Goal: Task Accomplishment & Management: Use online tool/utility

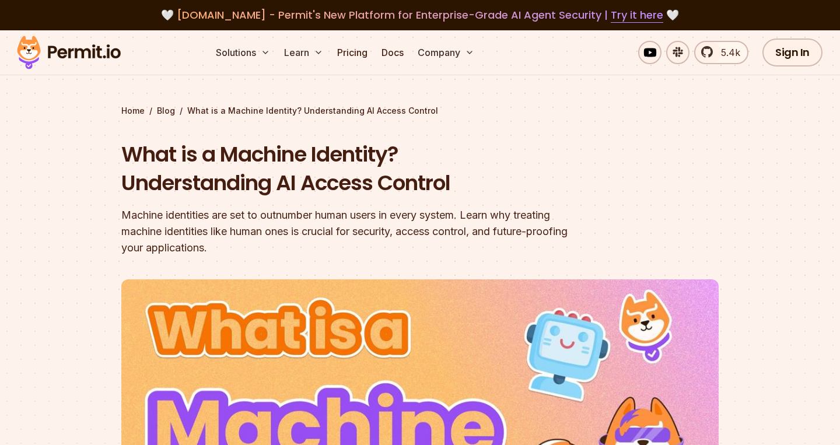
click at [487, 166] on h1 "What is a Machine Identity? Understanding AI Access Control" at bounding box center [345, 169] width 448 height 58
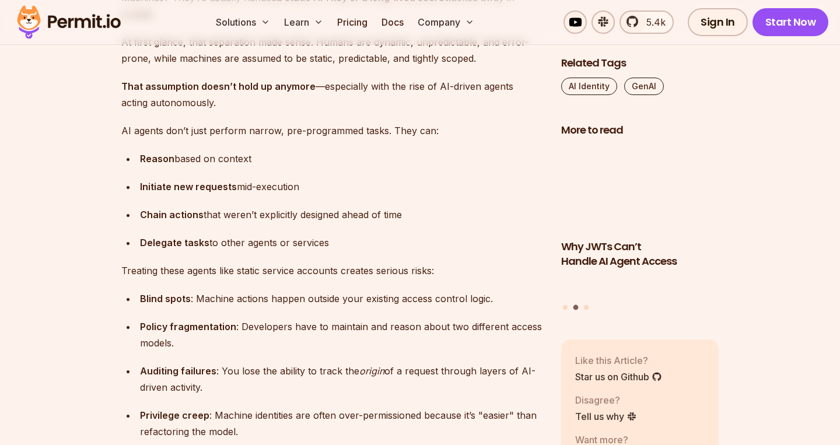
scroll to position [2421, 0]
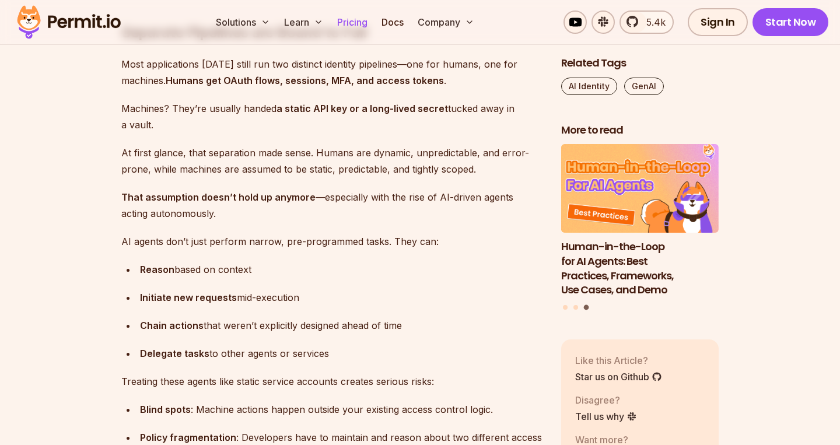
click at [348, 23] on link "Pricing" at bounding box center [353, 22] width 40 height 23
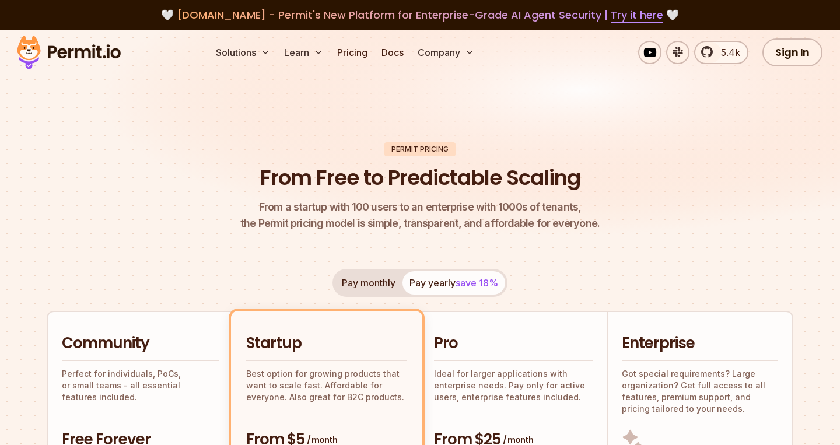
click at [355, 176] on h1 "From Free to Predictable Scaling" at bounding box center [420, 177] width 320 height 29
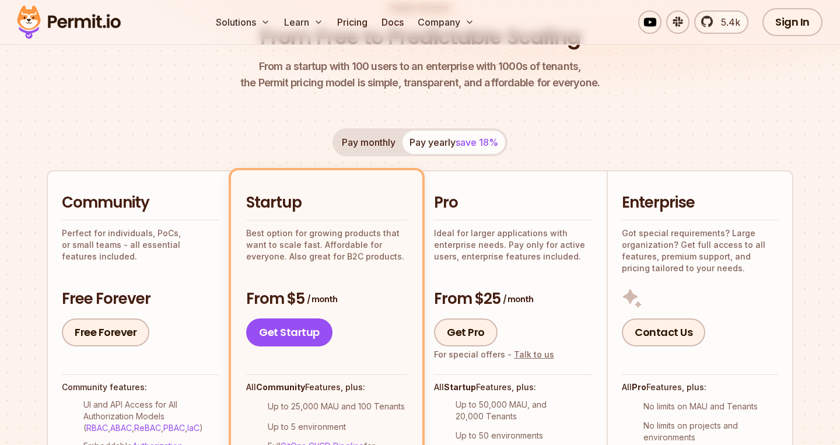
scroll to position [176, 0]
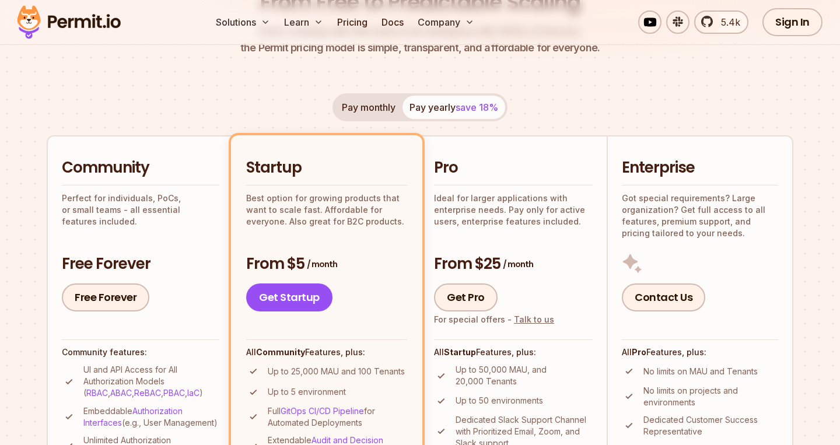
click at [359, 104] on button "Pay monthly" at bounding box center [369, 107] width 68 height 23
click at [439, 99] on button "Pay yearly save 18%" at bounding box center [454, 107] width 103 height 23
click at [369, 110] on button "Pay monthly" at bounding box center [369, 107] width 68 height 23
click at [511, 100] on div "Pay monthly Pay yearly save 18% Community Perfect for individuals, PoCs, or sma…" at bounding box center [420, 335] width 747 height 484
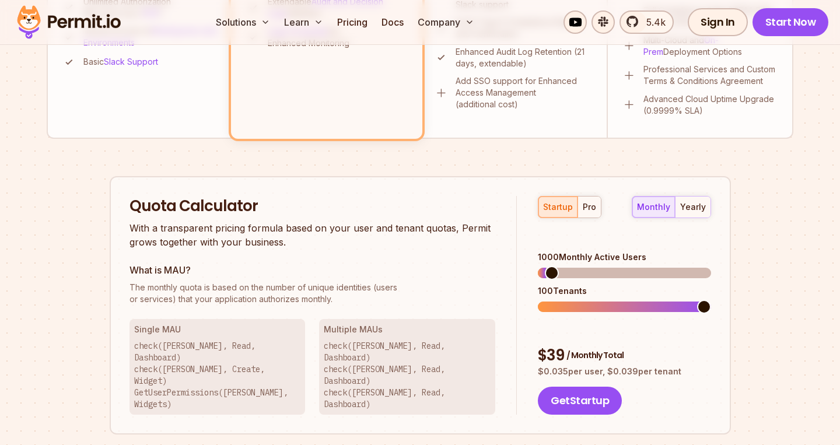
scroll to position [648, 0]
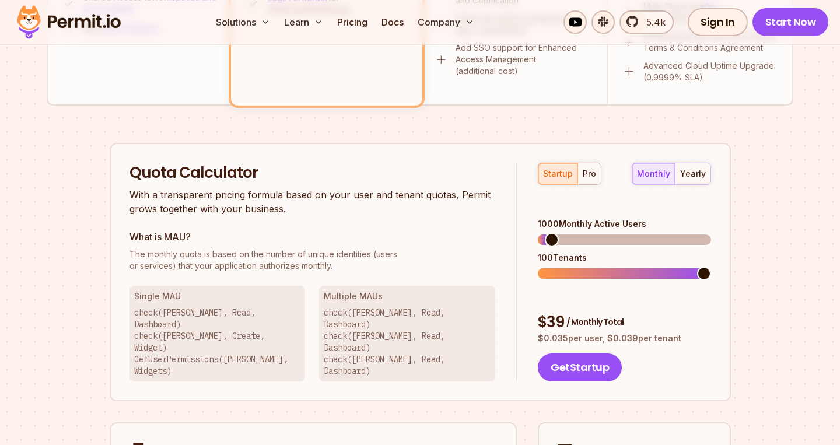
click at [554, 233] on span at bounding box center [552, 240] width 14 height 14
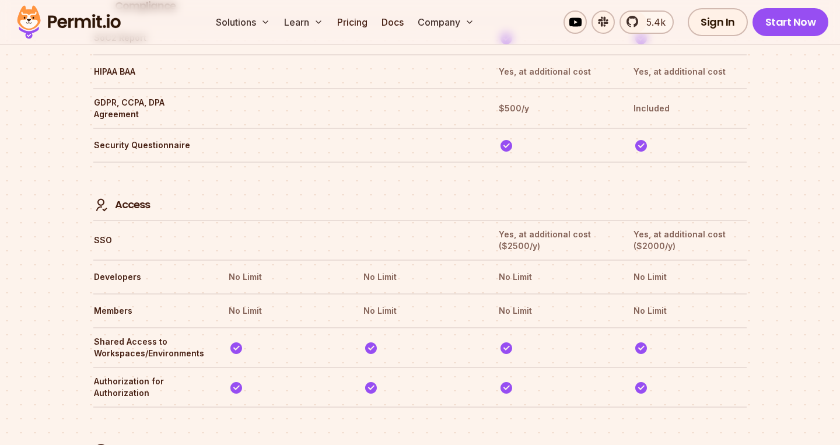
scroll to position [3442, 0]
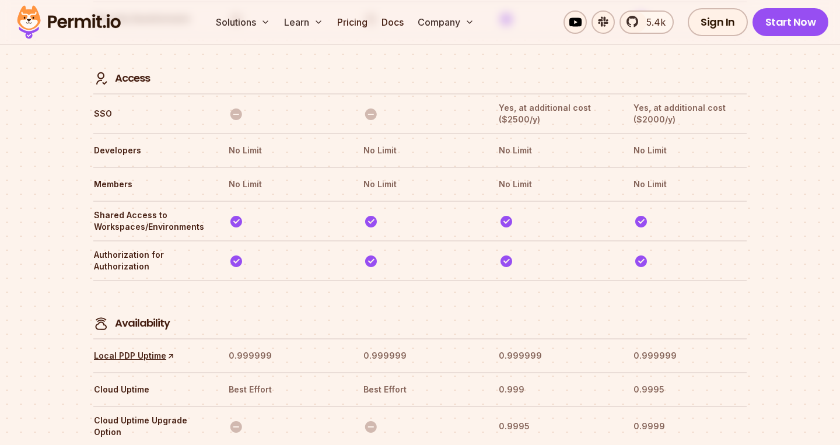
click at [685, 280] on tr "Availability" at bounding box center [420, 309] width 654 height 58
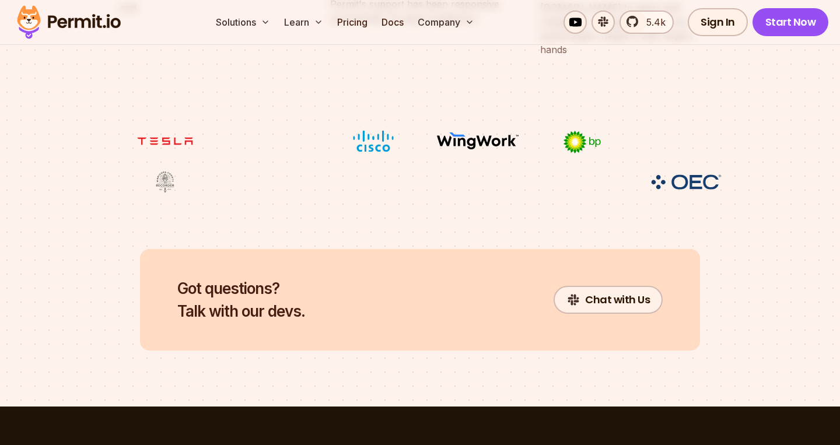
scroll to position [5239, 0]
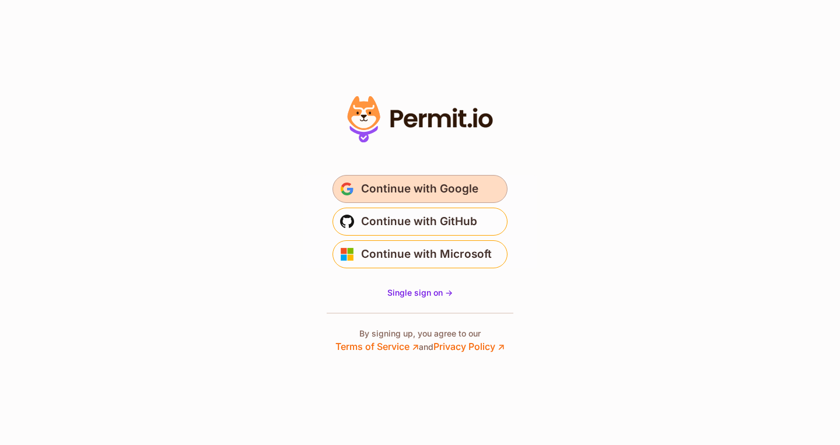
click at [374, 190] on span "Continue with Google" at bounding box center [419, 189] width 117 height 19
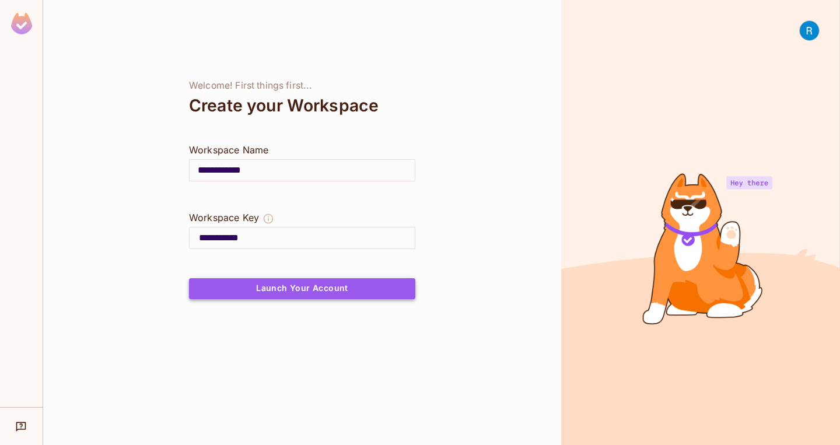
click at [295, 285] on button "Launch Your Account" at bounding box center [302, 288] width 226 height 21
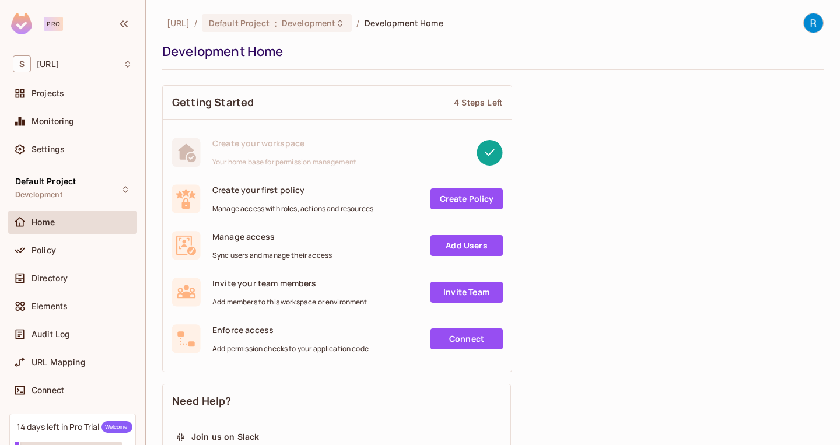
click at [485, 195] on link "Create Policy" at bounding box center [467, 198] width 72 height 21
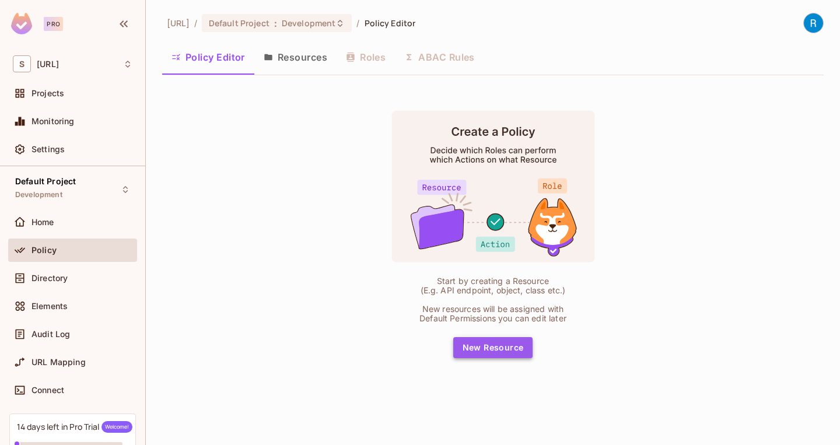
click at [477, 345] on button "New Resource" at bounding box center [493, 347] width 80 height 21
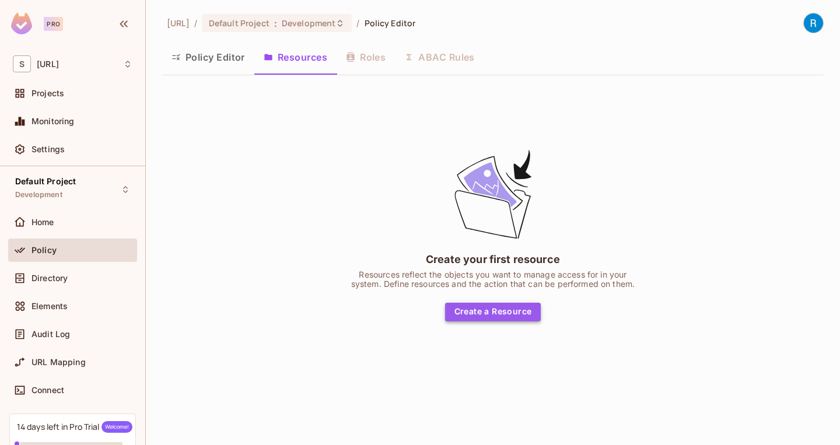
click at [481, 313] on button "Create a Resource" at bounding box center [493, 312] width 96 height 19
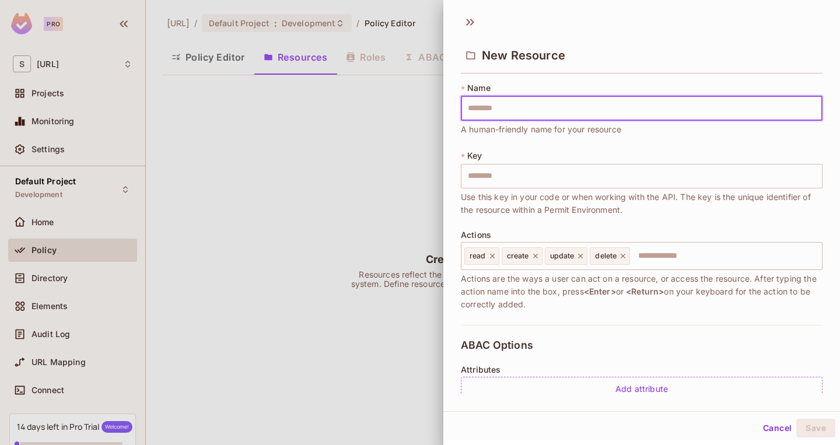
click at [532, 143] on div "* Name ​ A human-friendly name for your resource * Key ​ Use this key in your c…" at bounding box center [642, 203] width 362 height 243
click at [540, 204] on span "Use this key in your code or when working with the API. The key is the unique i…" at bounding box center [642, 204] width 362 height 26
click at [517, 111] on input "text" at bounding box center [642, 108] width 362 height 25
type input "*"
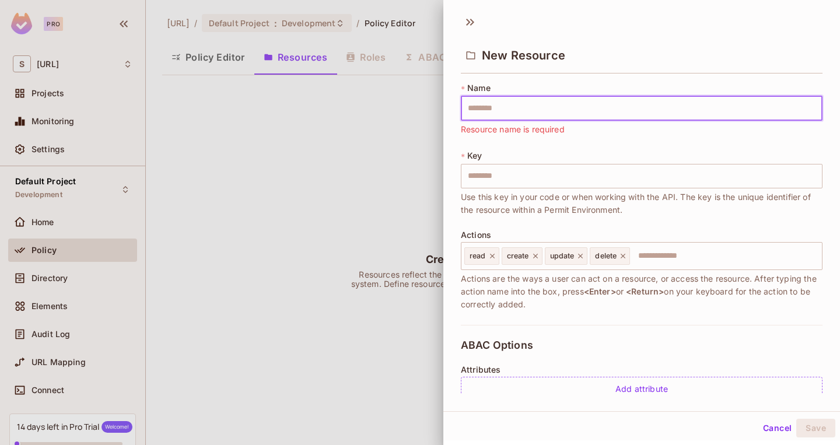
type input "*"
type input "**"
type input "***"
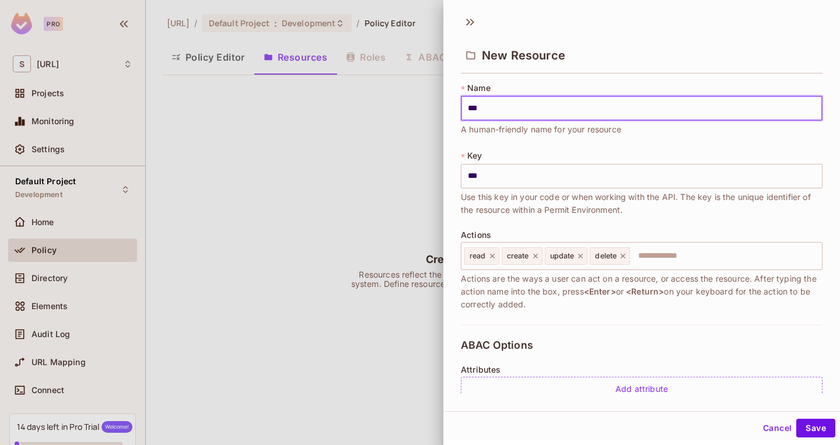
type input "****"
type input "*****"
type input "******"
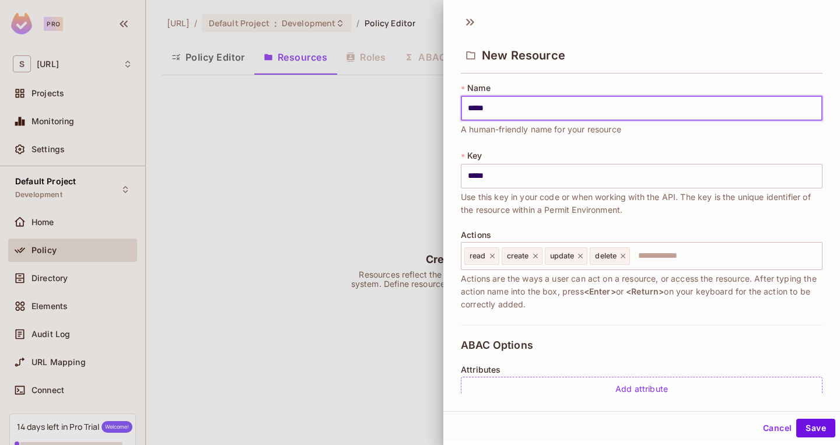
type input "******"
type input "*******"
click at [518, 152] on div "* Key ******* ​ Use this key in your code or when working with the API. The key…" at bounding box center [642, 183] width 362 height 67
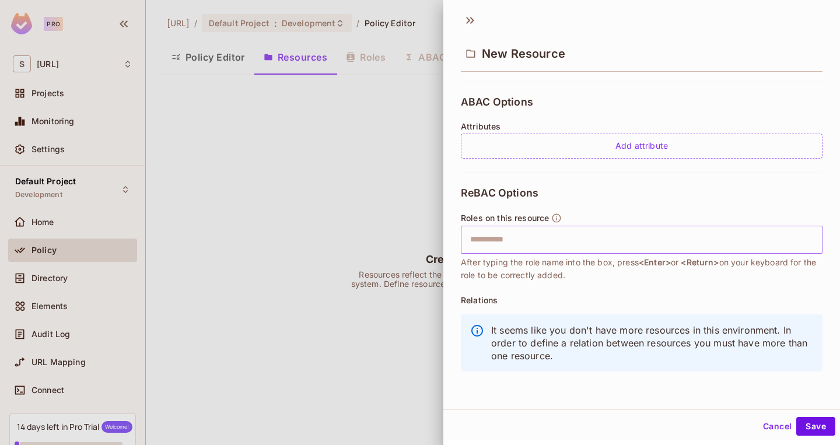
scroll to position [2, 0]
click at [611, 240] on input "text" at bounding box center [640, 239] width 354 height 23
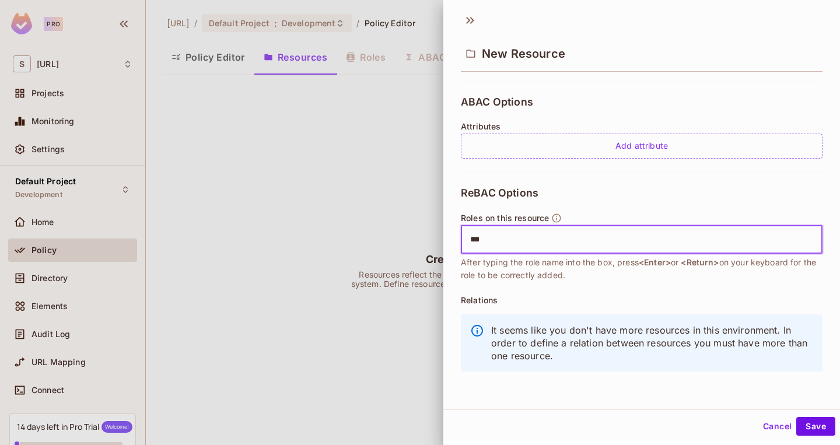
type input "****"
click at [576, 208] on div "ReBAC Options Roles on this resource ​ After typing the role name into the box,…" at bounding box center [642, 283] width 362 height 220
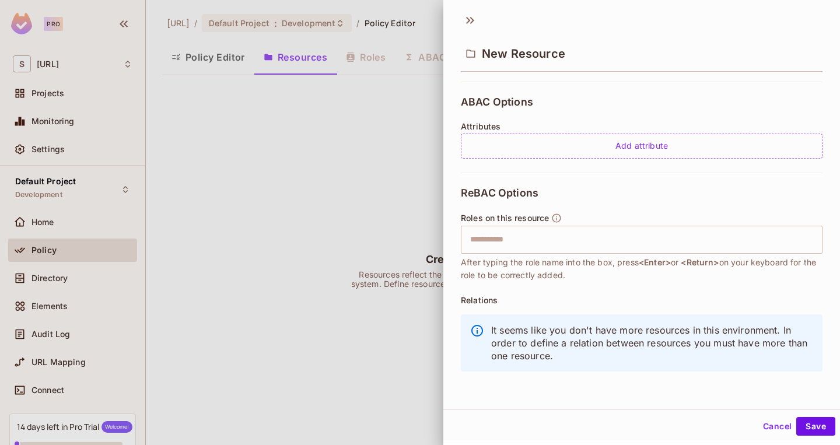
scroll to position [242, 0]
click at [819, 427] on button "Save" at bounding box center [815, 426] width 39 height 19
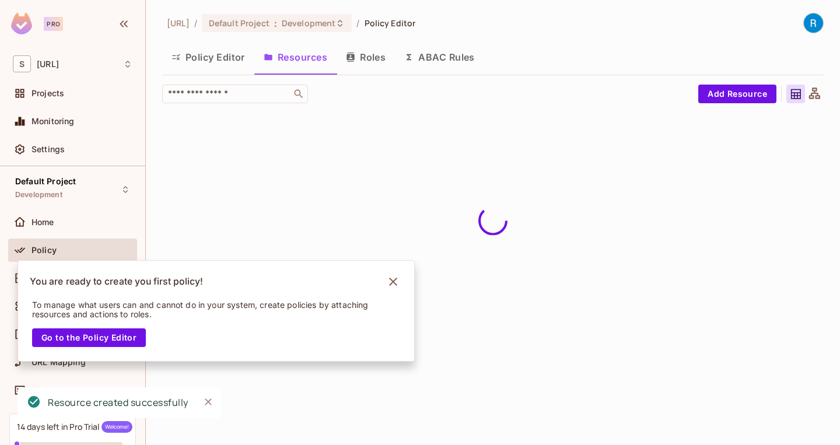
click at [285, 165] on div "[URL] / Default Project : Development / Policy Editor Policy Editor Resources R…" at bounding box center [493, 222] width 694 height 445
click at [395, 281] on icon "Notifications Alt+T" at bounding box center [393, 281] width 19 height 19
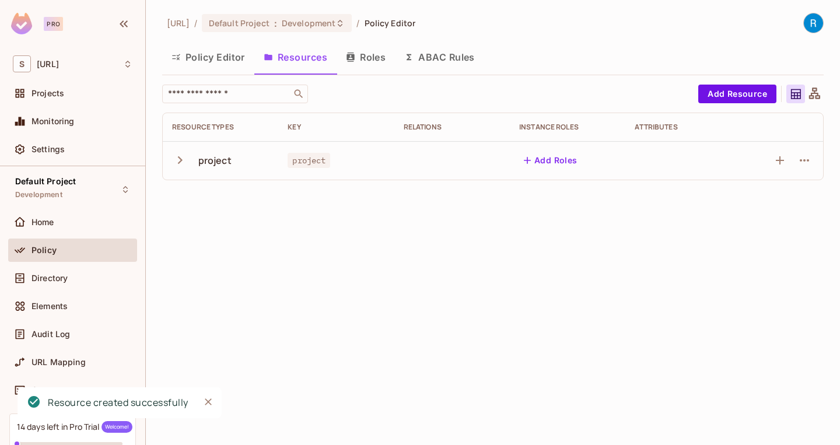
click at [365, 58] on button "Roles" at bounding box center [366, 57] width 58 height 29
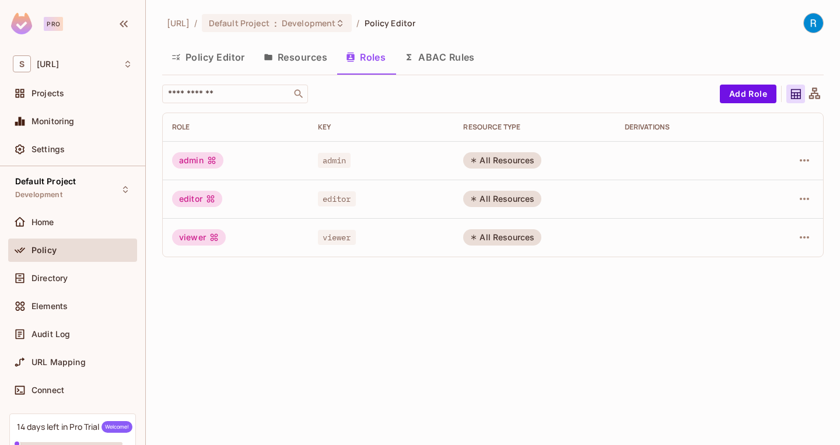
click at [202, 239] on div "viewer" at bounding box center [199, 237] width 54 height 16
click at [450, 48] on button "ABAC Rules" at bounding box center [439, 57] width 89 height 29
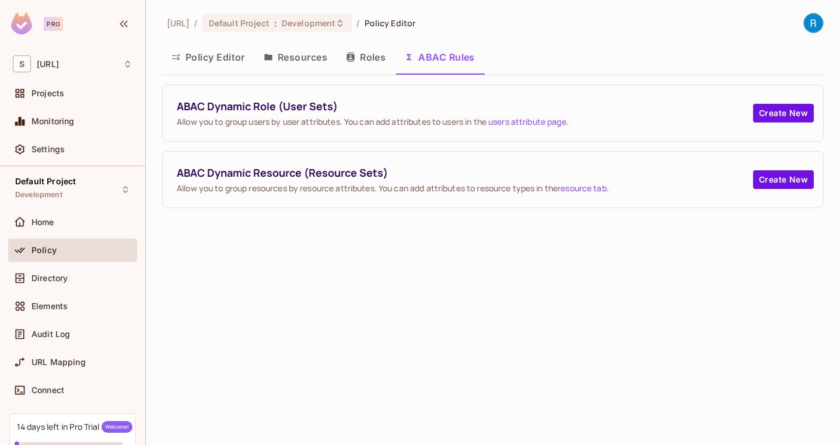
click at [371, 59] on button "Roles" at bounding box center [366, 57] width 58 height 29
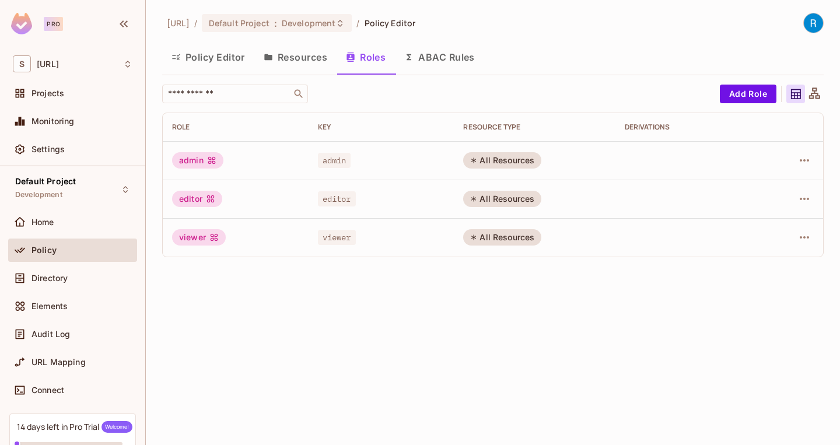
click at [197, 65] on button "Policy Editor" at bounding box center [208, 57] width 92 height 29
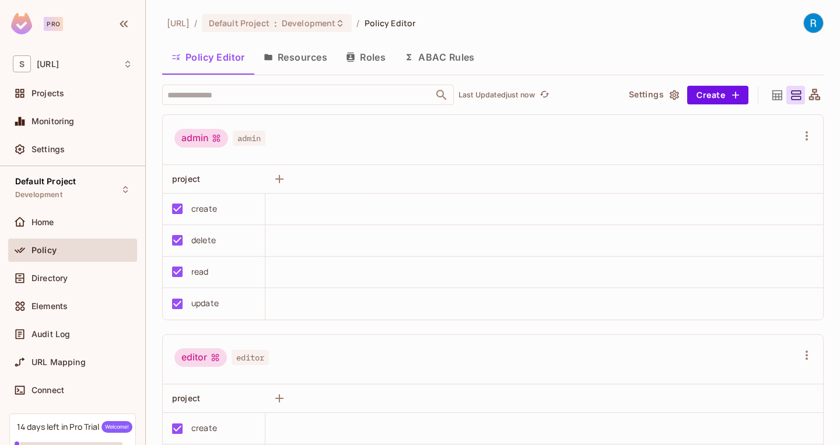
click at [318, 138] on div "admin admin" at bounding box center [485, 140] width 623 height 22
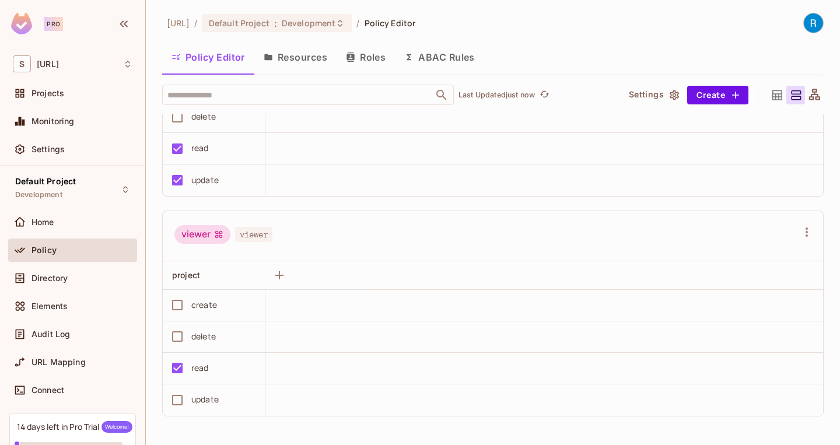
scroll to position [343, 0]
click at [47, 279] on span "Directory" at bounding box center [50, 278] width 36 height 9
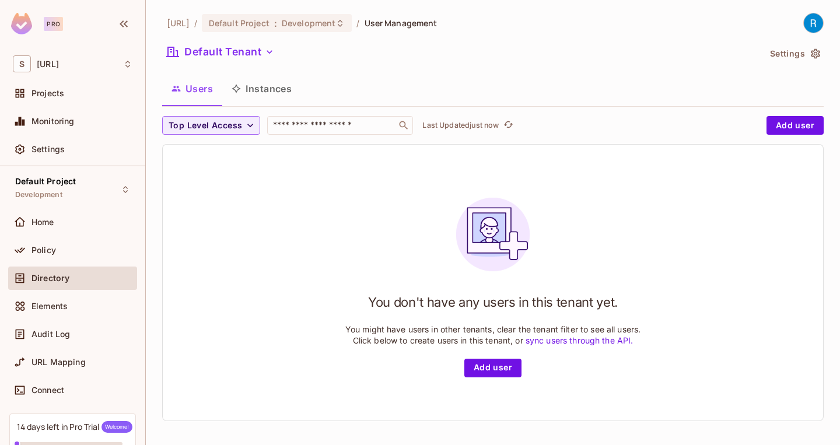
click at [300, 166] on div "You don't have any users in this tenant yet. You might have users in other tena…" at bounding box center [493, 283] width 661 height 276
click at [505, 367] on button "Add user" at bounding box center [492, 368] width 57 height 19
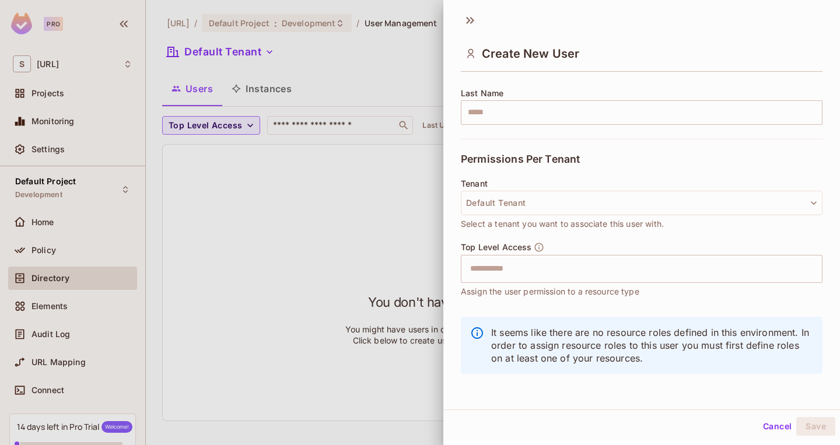
scroll to position [185, 0]
click at [578, 202] on button "Default Tenant" at bounding box center [642, 203] width 362 height 25
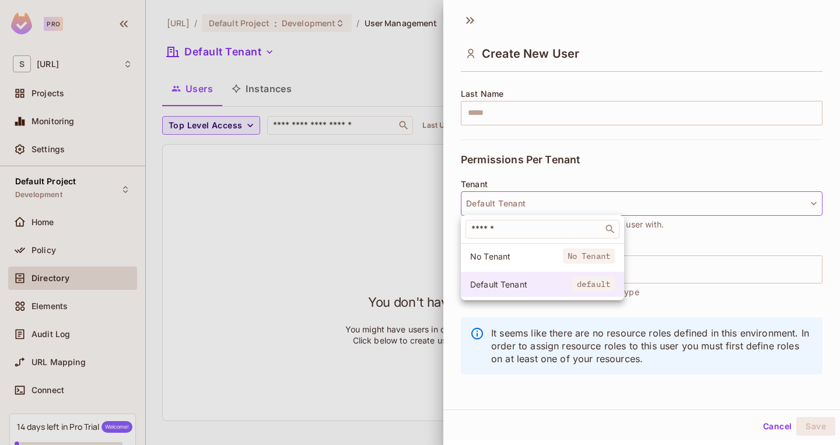
click at [574, 288] on span "default" at bounding box center [593, 284] width 43 height 15
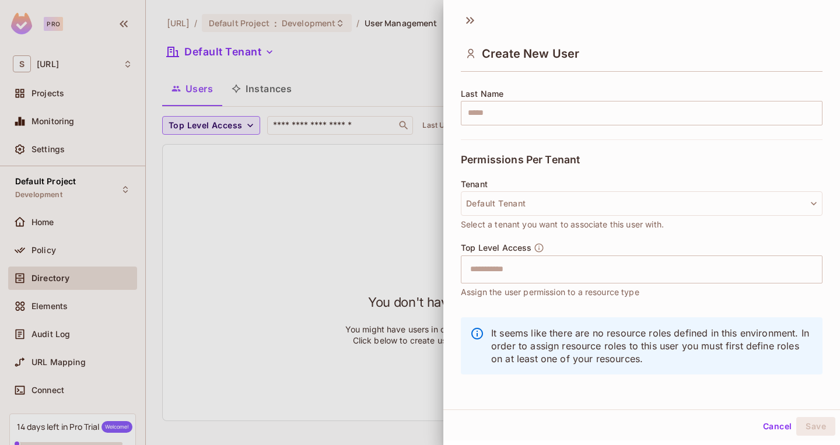
scroll to position [2, 0]
click at [603, 146] on div "Permissions Per Tenant" at bounding box center [642, 159] width 362 height 40
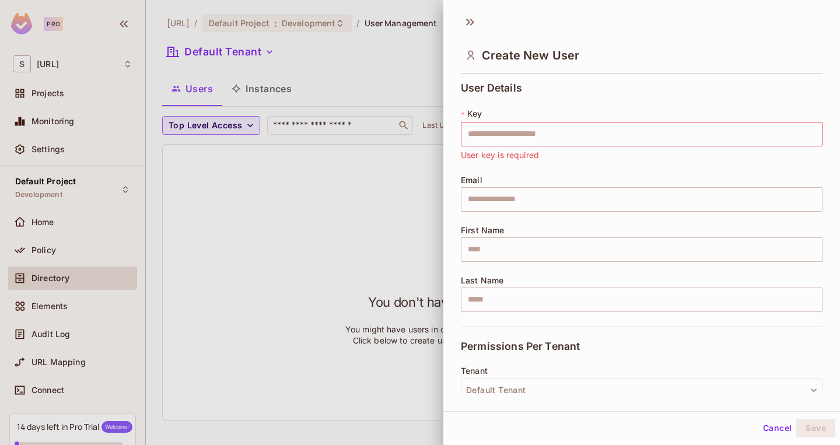
scroll to position [0, 0]
click at [474, 25] on icon at bounding box center [470, 22] width 19 height 19
click at [538, 146] on div "* Key ​ User key is required" at bounding box center [642, 135] width 362 height 54
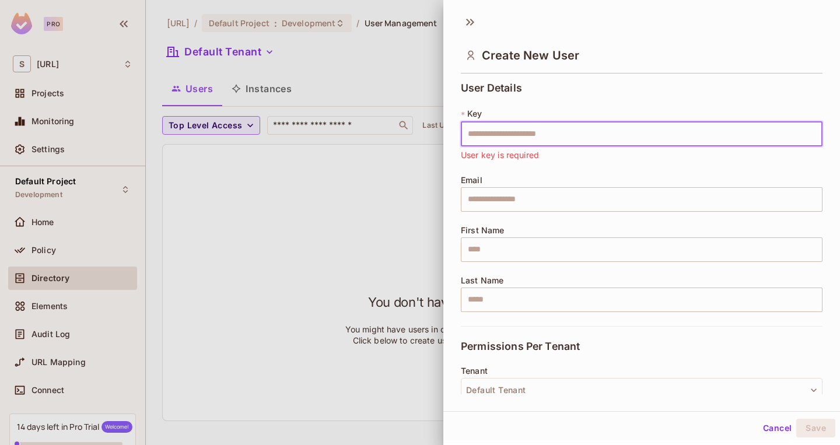
click at [541, 135] on input "text" at bounding box center [642, 134] width 362 height 25
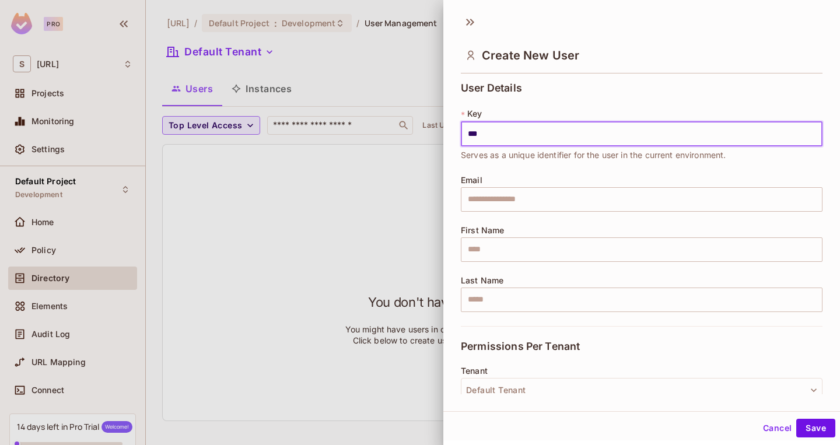
type input "***"
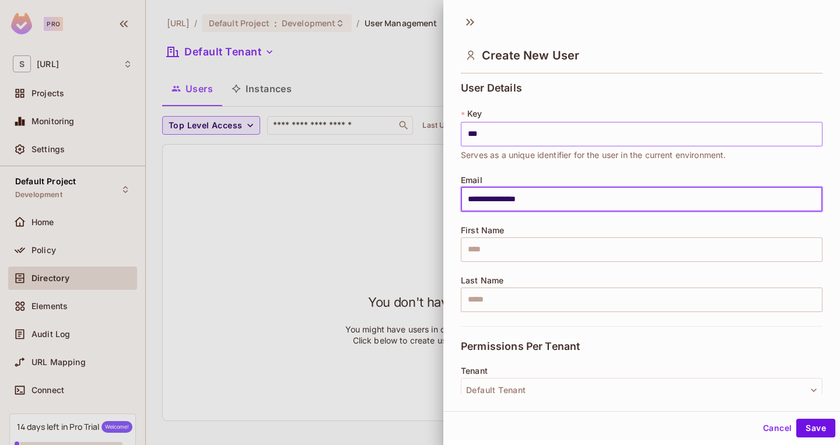
type input "**********"
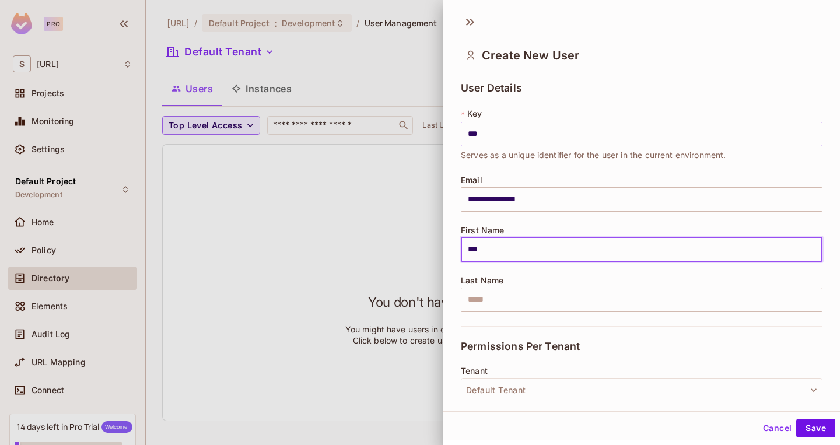
type input "***"
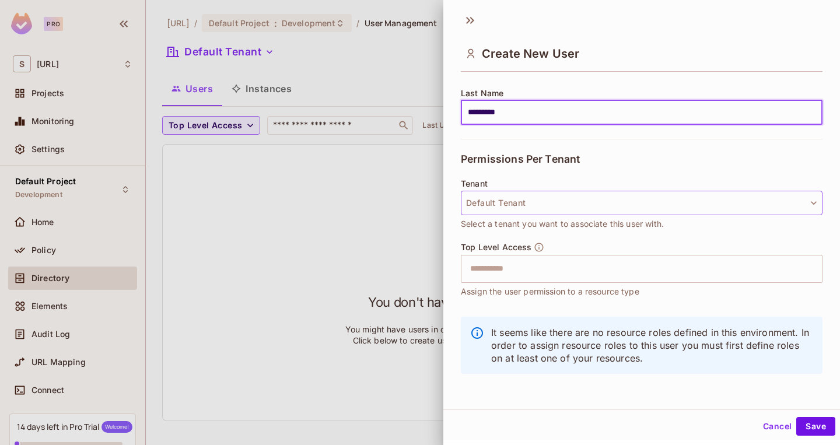
scroll to position [186, 0]
type input "*********"
click at [536, 277] on input "text" at bounding box center [631, 268] width 337 height 23
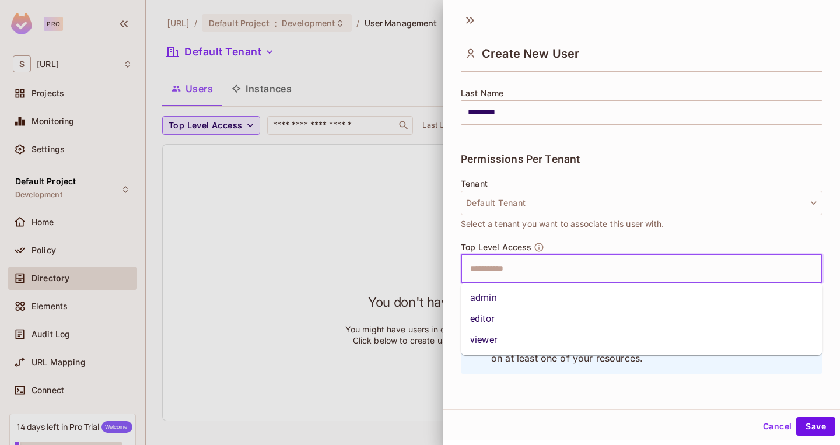
click at [508, 345] on li "viewer" at bounding box center [642, 340] width 362 height 21
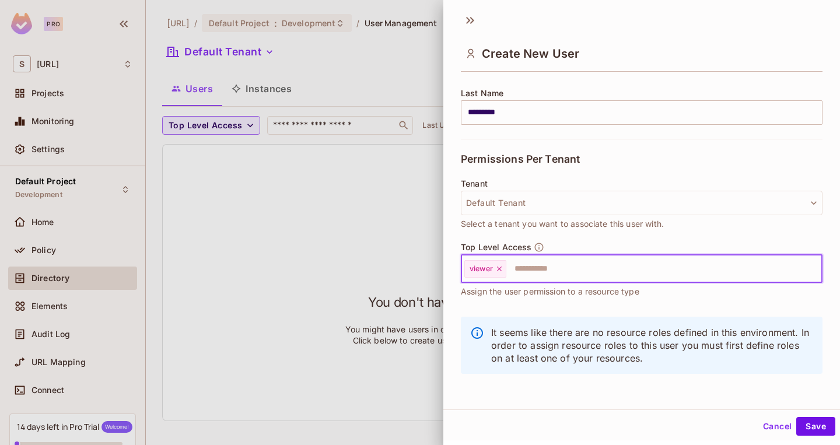
click at [554, 298] on div "Top Level Access viewer ​ Assign the user permission to a resource type" at bounding box center [642, 276] width 362 height 68
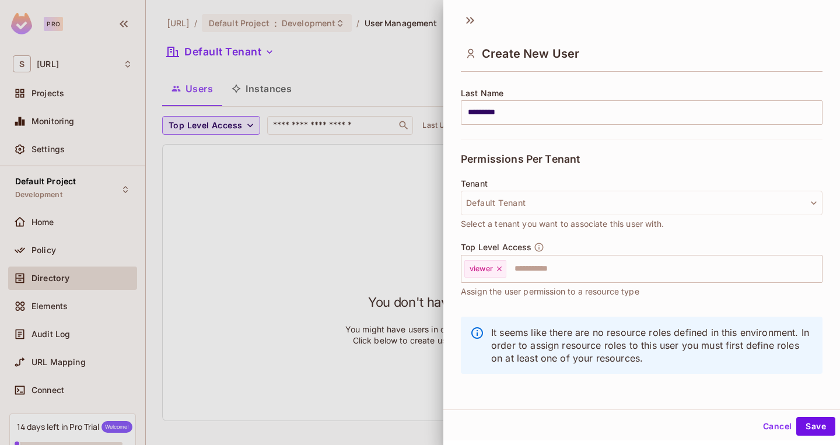
click at [552, 291] on span "Assign the user permission to a resource type" at bounding box center [550, 291] width 179 height 13
click at [536, 268] on input "text" at bounding box center [654, 268] width 292 height 23
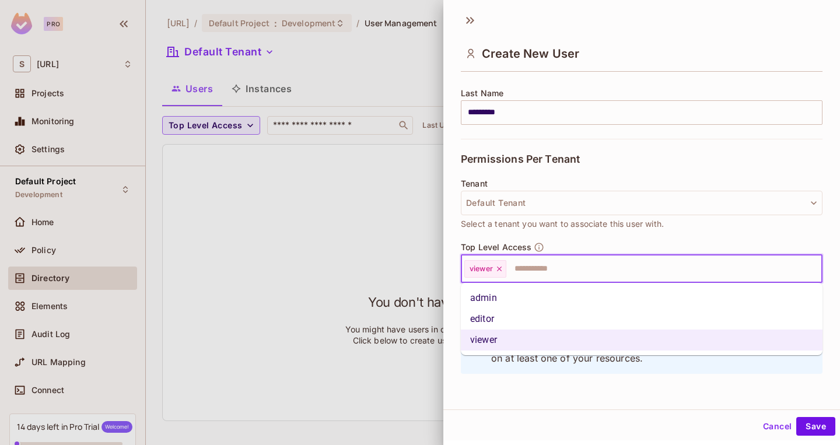
click at [558, 243] on div "Top Level Access viewer ​ Assign the user permission to a resource type" at bounding box center [642, 270] width 362 height 56
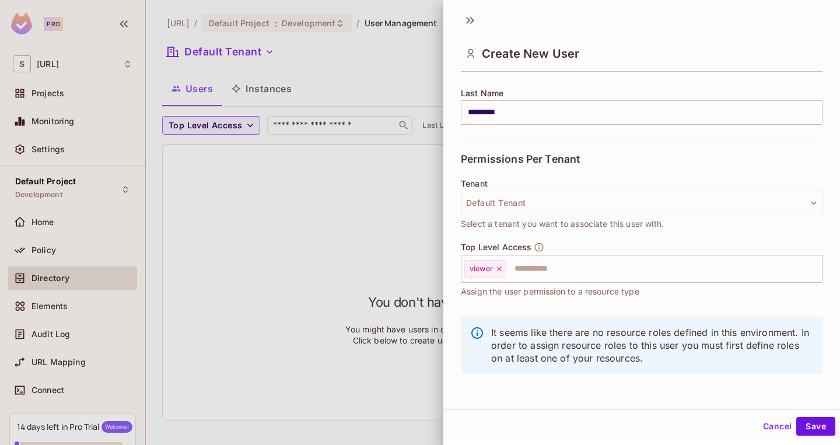
click at [675, 348] on p "It seems like there are no resource roles defined in this environment. In order…" at bounding box center [652, 345] width 322 height 39
click at [822, 428] on button "Save" at bounding box center [815, 426] width 39 height 19
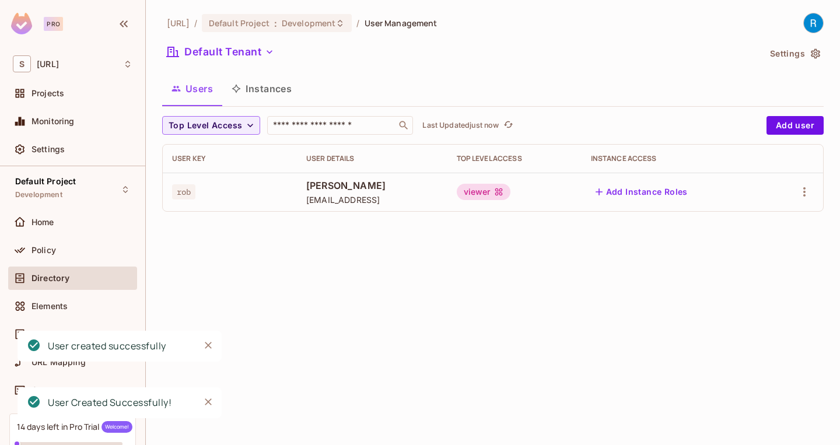
click at [265, 90] on button "Instances" at bounding box center [261, 88] width 79 height 29
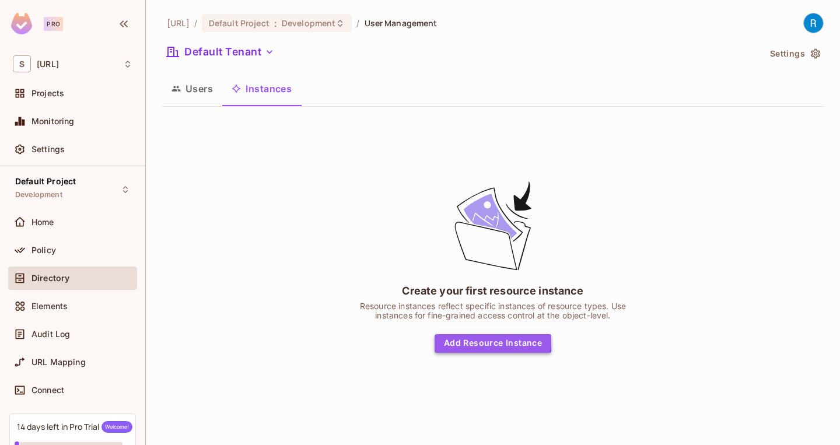
click at [464, 340] on button "Add Resource Instance" at bounding box center [493, 343] width 117 height 19
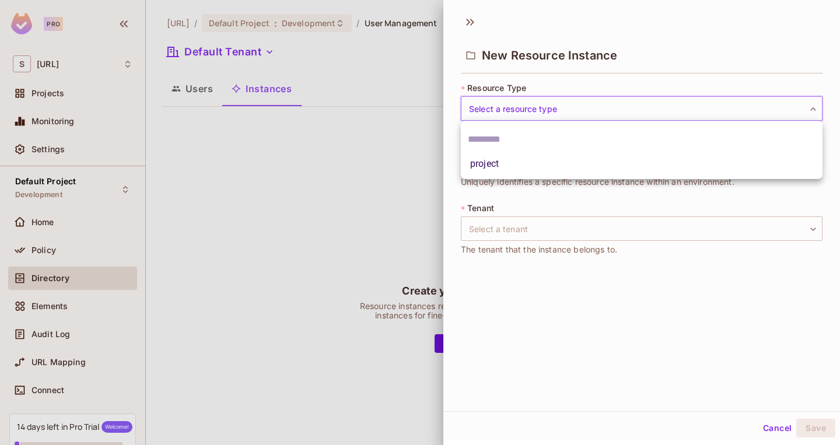
click at [527, 113] on body "Pro S [URL] Projects Monitoring Settings Default Project Development Home Polic…" at bounding box center [420, 222] width 840 height 445
click at [505, 159] on li "project" at bounding box center [642, 163] width 362 height 21
type input "*******"
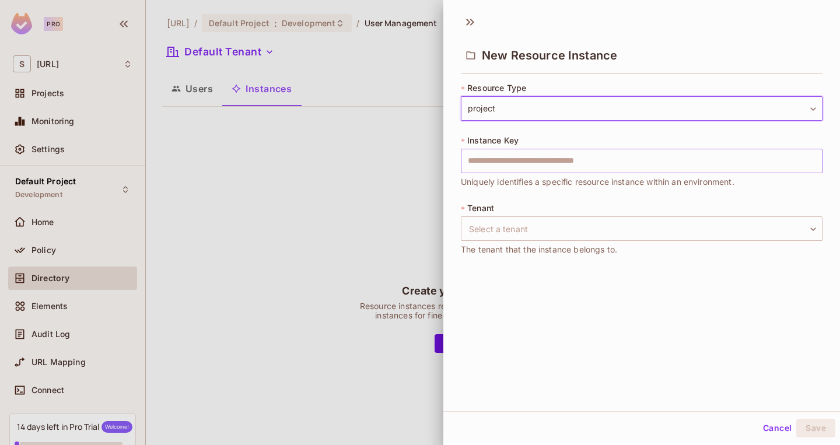
click at [515, 159] on input "text" at bounding box center [642, 161] width 362 height 25
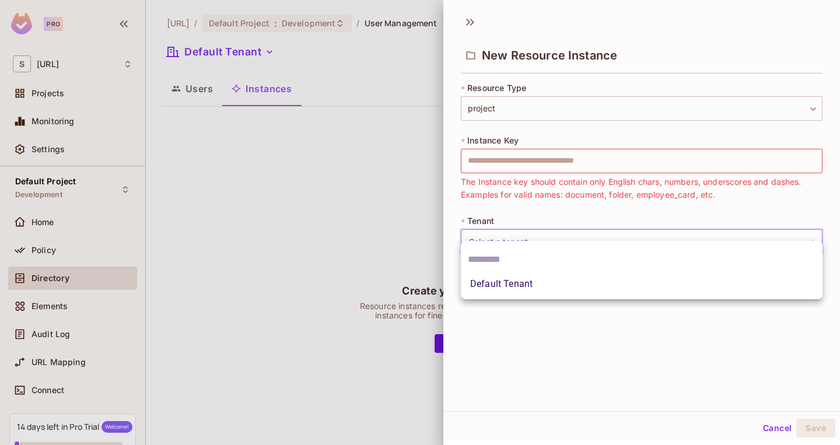
click at [546, 225] on body "Pro S [URL] Projects Monitoring Settings Default Project Development Home Polic…" at bounding box center [420, 222] width 840 height 445
click at [528, 286] on li "Default Tenant" at bounding box center [642, 284] width 362 height 21
type input "*******"
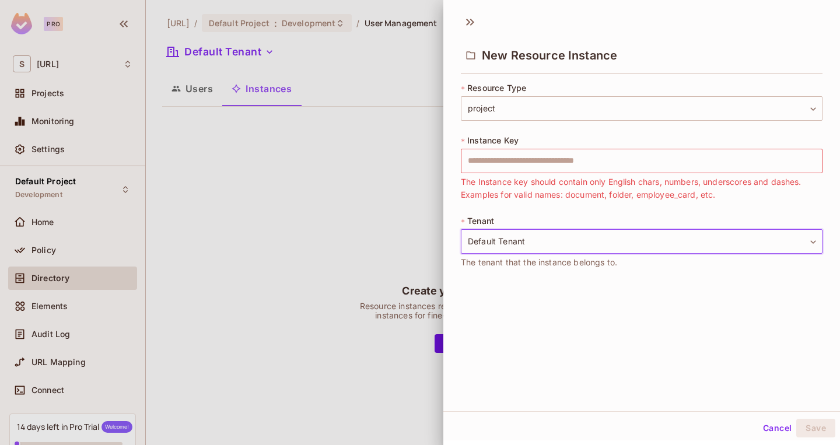
click at [527, 191] on span "The Instance key should contain only English chars, numbers, underscores and da…" at bounding box center [642, 189] width 362 height 26
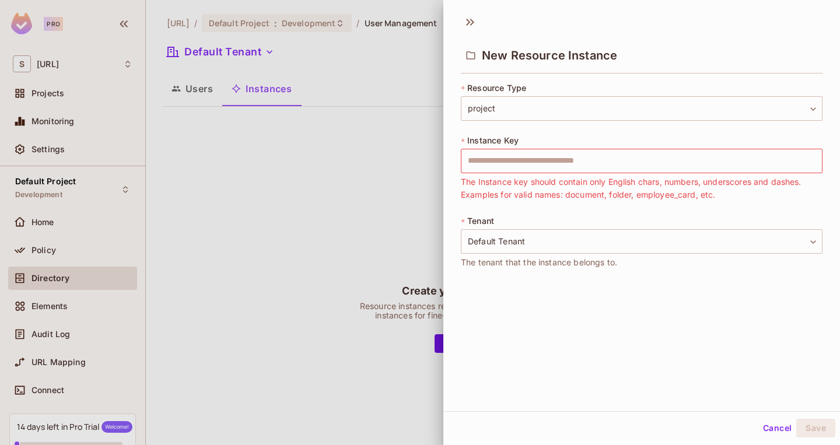
click at [527, 191] on span "The Instance key should contain only English chars, numbers, underscores and da…" at bounding box center [642, 189] width 362 height 26
click at [525, 162] on input "text" at bounding box center [642, 161] width 362 height 25
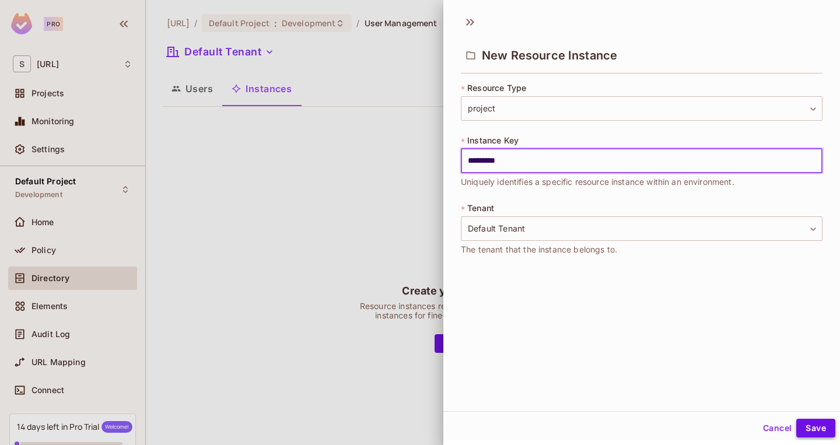
type input "*********"
click at [812, 426] on button "Save" at bounding box center [815, 428] width 39 height 19
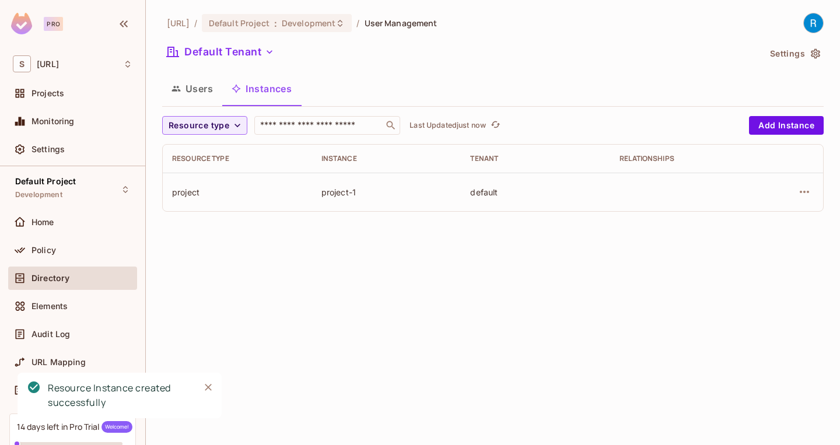
click at [308, 257] on div "[URL] / Default Project : Development / User Management Default Tenant Settings…" at bounding box center [493, 222] width 694 height 445
click at [33, 250] on span "Policy" at bounding box center [44, 250] width 25 height 9
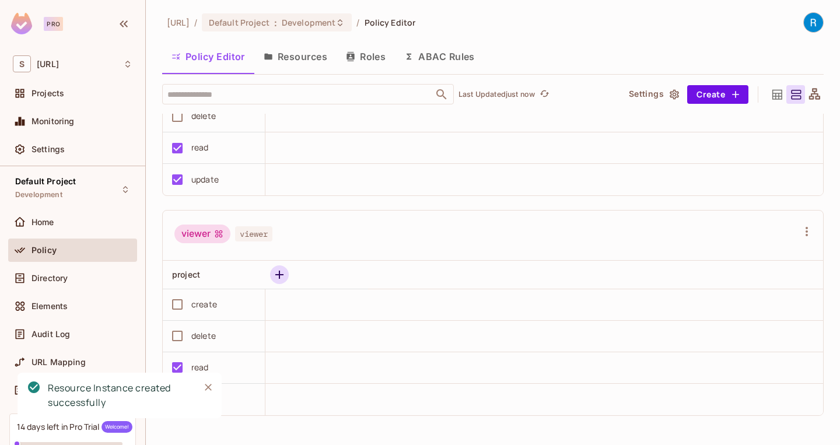
scroll to position [1, 0]
click at [282, 276] on icon "button" at bounding box center [279, 275] width 14 height 14
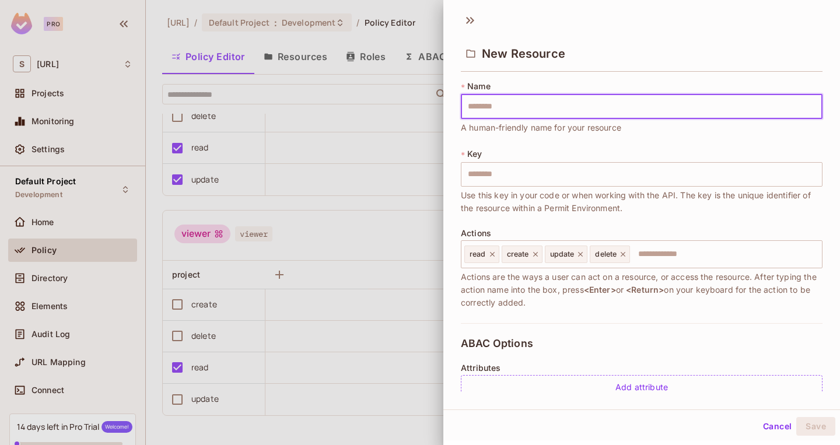
scroll to position [0, 0]
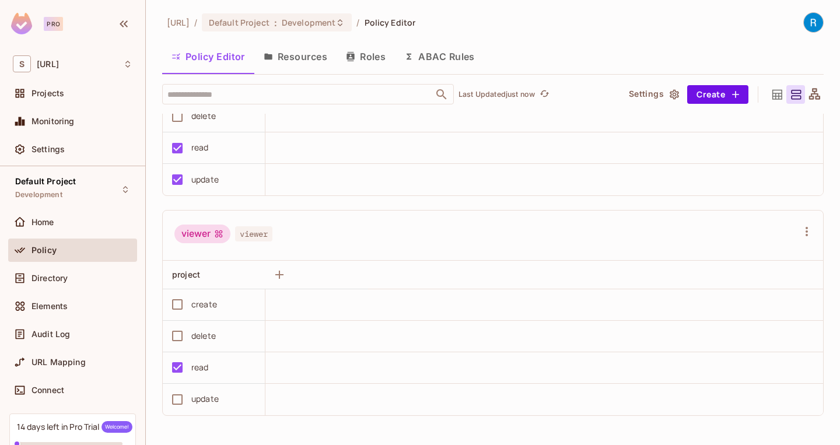
click at [320, 64] on button "Resources" at bounding box center [295, 56] width 82 height 29
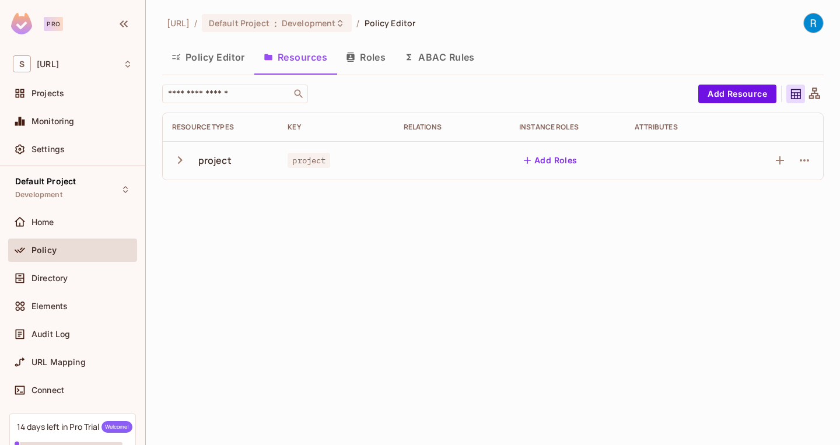
click at [179, 163] on icon "button" at bounding box center [180, 160] width 5 height 8
click at [271, 207] on td "read" at bounding box center [221, 199] width 116 height 39
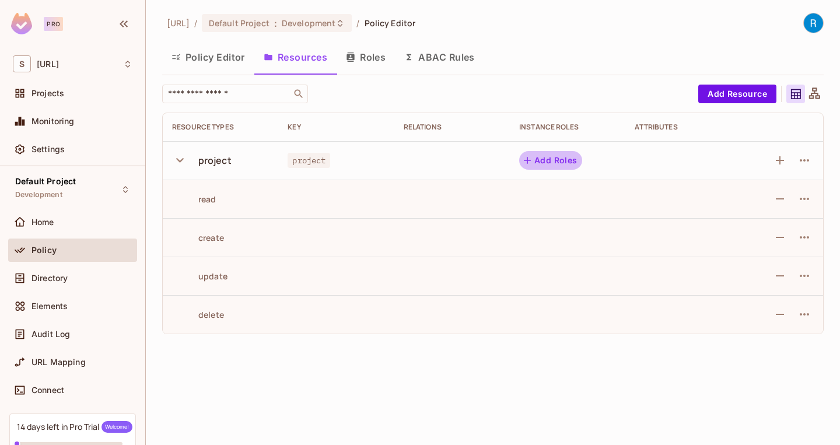
click at [541, 160] on button "Add Roles" at bounding box center [550, 160] width 63 height 19
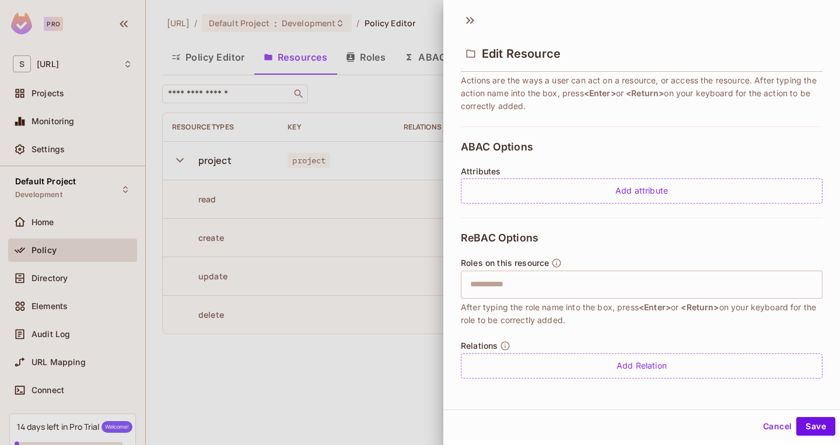
scroll to position [2, 0]
click at [531, 279] on input "text" at bounding box center [640, 284] width 354 height 23
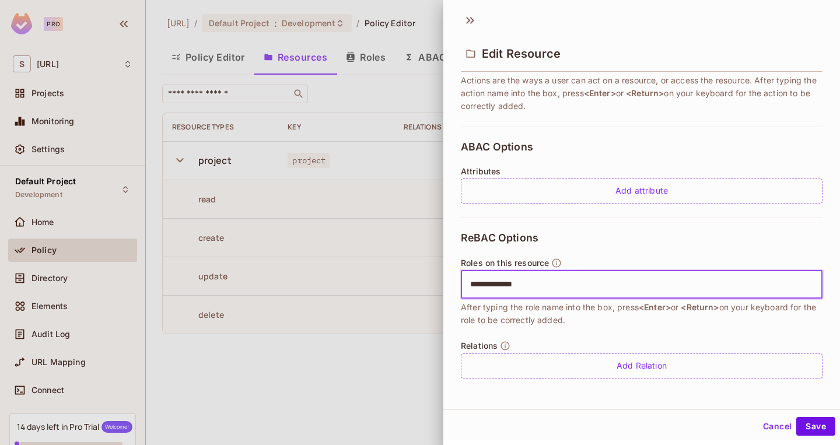
type input "**********"
click at [662, 311] on span "<Enter>" at bounding box center [655, 307] width 32 height 10
click at [638, 289] on input "text" at bounding box center [692, 284] width 250 height 23
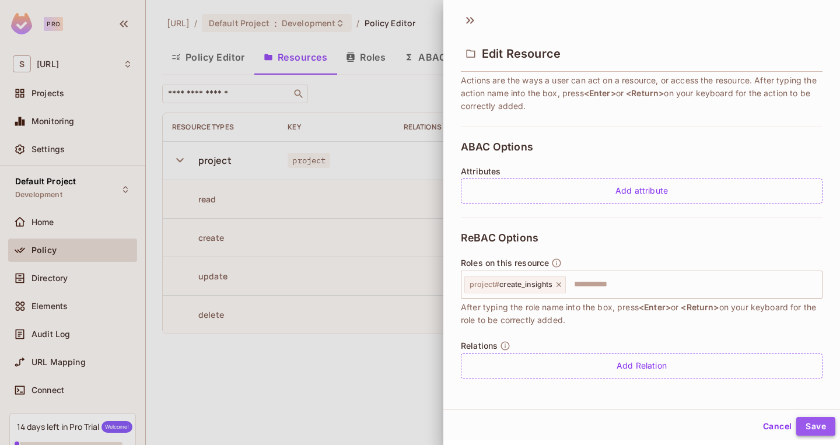
click at [820, 425] on button "Save" at bounding box center [815, 426] width 39 height 19
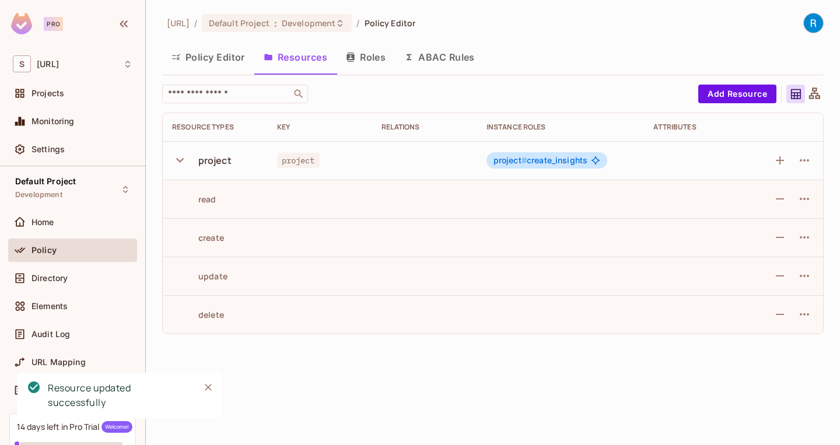
click at [452, 367] on div "[URL] / Default Project : Development / Policy Editor Policy Editor Resources R…" at bounding box center [493, 222] width 694 height 445
click at [597, 160] on icon at bounding box center [595, 160] width 9 height 9
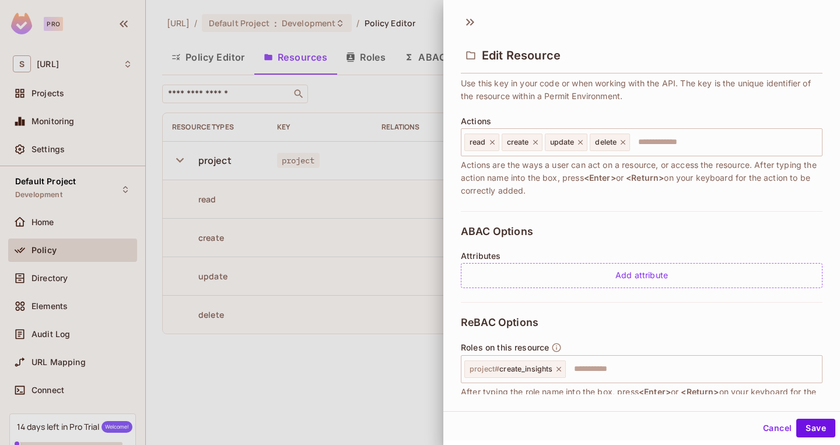
scroll to position [67, 0]
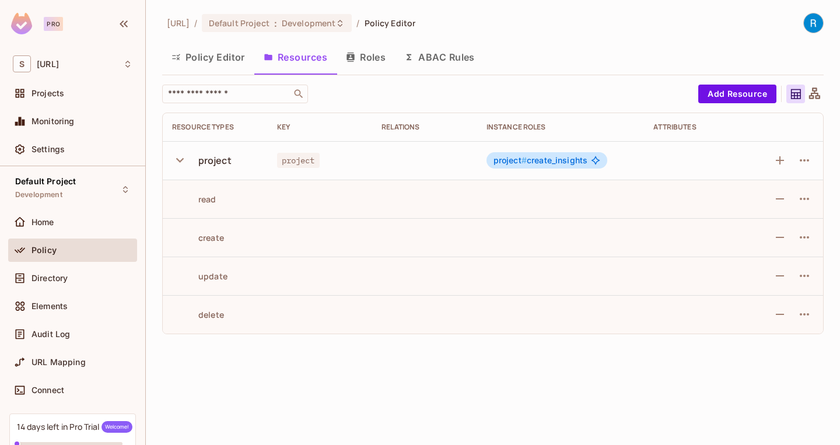
click at [816, 89] on icon at bounding box center [814, 93] width 11 height 11
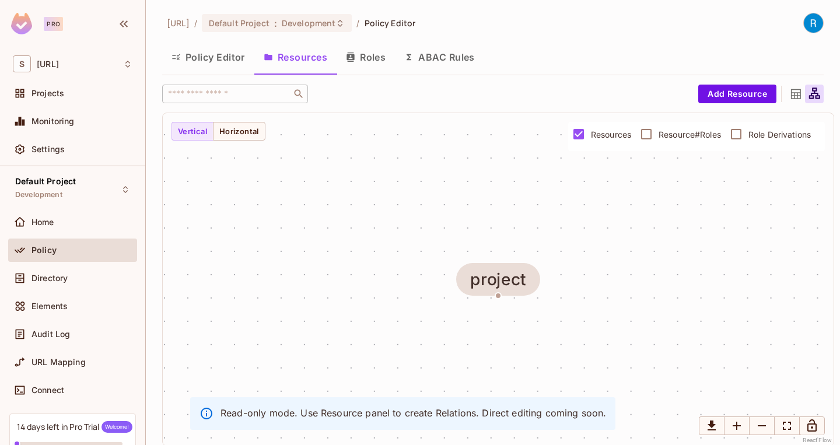
click at [792, 91] on icon at bounding box center [796, 94] width 15 height 15
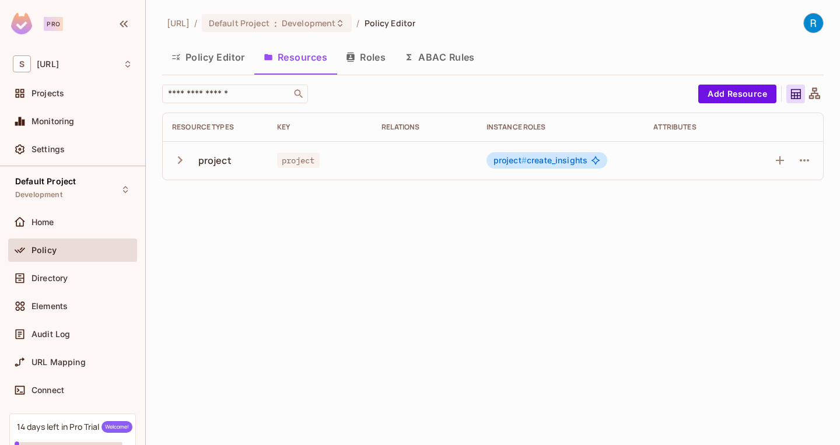
click at [509, 91] on div "​" at bounding box center [427, 94] width 530 height 19
click at [387, 61] on button "Roles" at bounding box center [366, 57] width 58 height 29
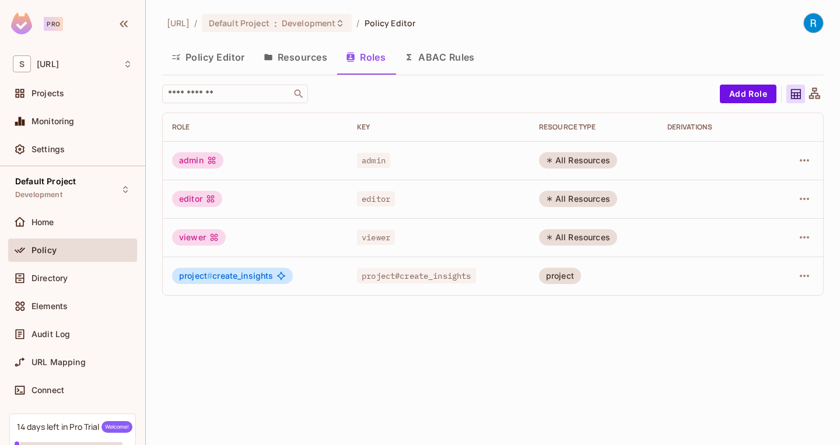
click at [243, 277] on span "project # create_insights" at bounding box center [226, 275] width 94 height 9
click at [238, 275] on span "project # create_insights" at bounding box center [226, 275] width 94 height 9
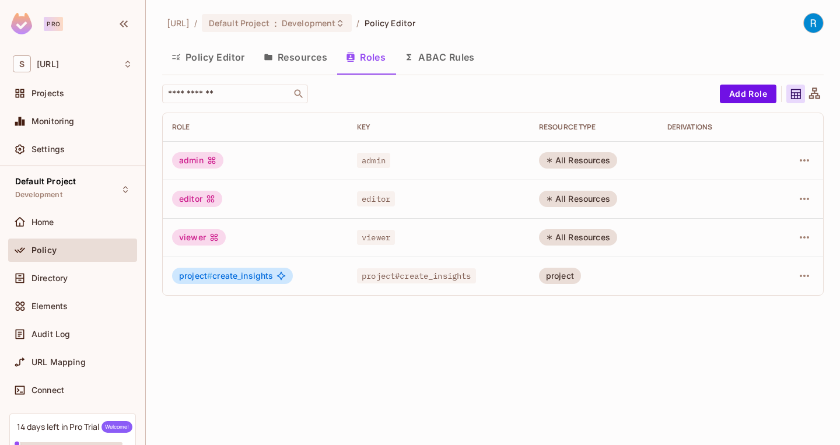
click at [238, 275] on span "project # create_insights" at bounding box center [226, 275] width 94 height 9
click at [583, 238] on div "All Resources" at bounding box center [578, 237] width 78 height 16
click at [583, 237] on div "All Resources" at bounding box center [578, 237] width 78 height 16
click at [449, 340] on div "[URL] / Default Project : Development / Policy Editor Policy Editor Resources R…" at bounding box center [493, 222] width 694 height 445
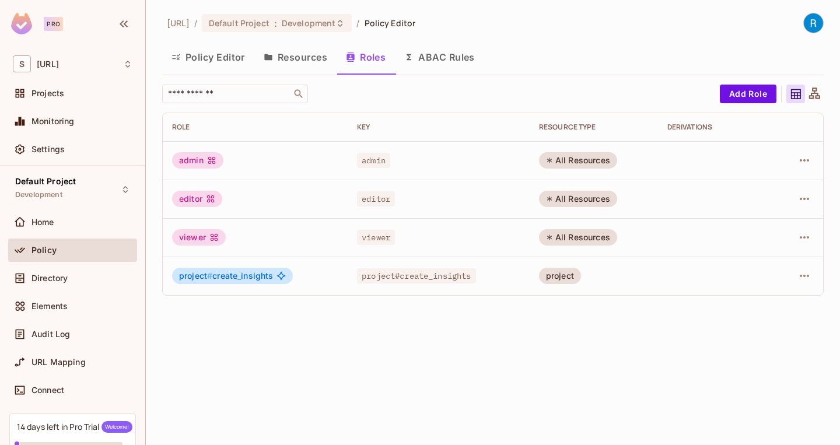
click at [449, 340] on div "[URL] / Default Project : Development / Policy Editor Policy Editor Resources R…" at bounding box center [493, 222] width 694 height 445
click at [562, 280] on div "project" at bounding box center [560, 276] width 42 height 16
click at [271, 358] on div "[URL] / Default Project : Development / Policy Editor Policy Editor Resources R…" at bounding box center [493, 222] width 694 height 445
click at [53, 282] on span "Directory" at bounding box center [50, 278] width 36 height 9
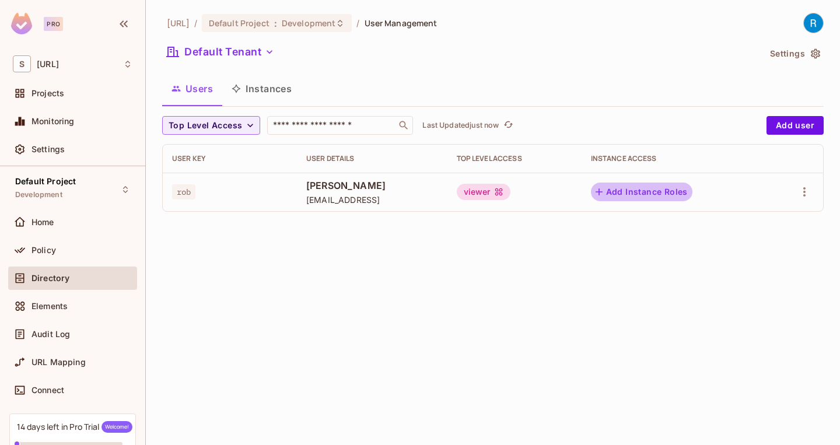
click at [650, 186] on button "Add Instance Roles" at bounding box center [642, 192] width 102 height 19
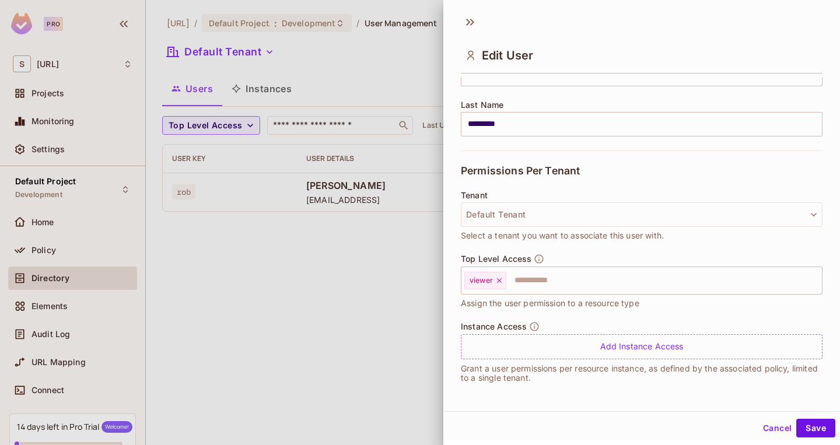
scroll to position [176, 0]
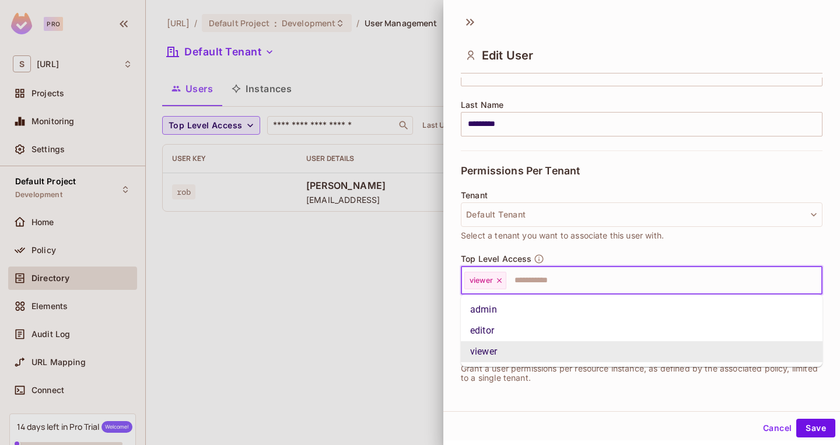
click at [544, 277] on input "text" at bounding box center [654, 280] width 292 height 23
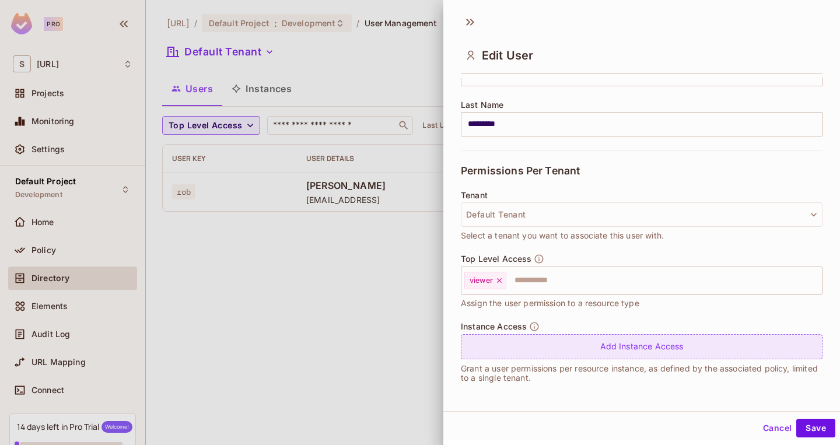
click at [576, 350] on div "Add Instance Access" at bounding box center [642, 346] width 362 height 25
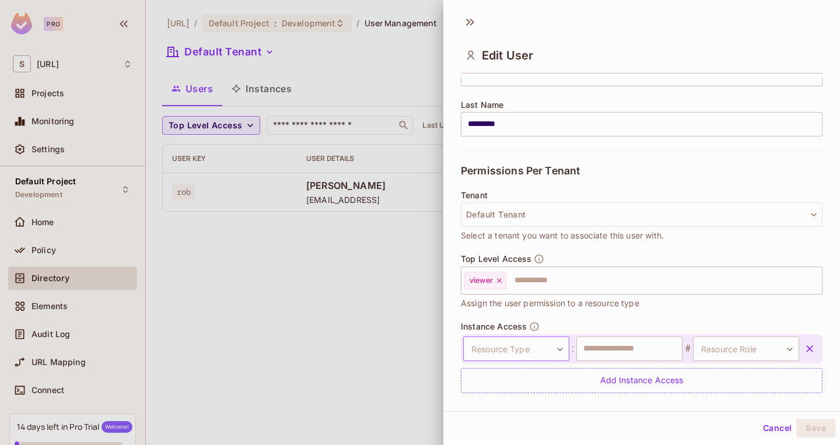
click at [544, 350] on body "**********" at bounding box center [420, 222] width 840 height 445
click at [521, 408] on li "project" at bounding box center [510, 404] width 107 height 21
click at [640, 350] on input "text" at bounding box center [629, 349] width 106 height 25
type input "*********"
click at [638, 247] on div "Tenant Default Tenant Select a tenant you want to associate this user with." at bounding box center [642, 222] width 362 height 63
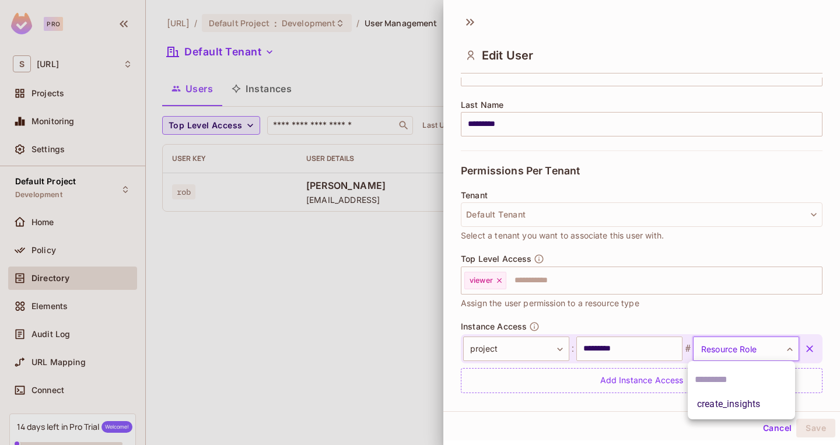
click at [736, 351] on body "**********" at bounding box center [420, 222] width 840 height 445
click at [735, 403] on li "create_insights" at bounding box center [741, 404] width 107 height 21
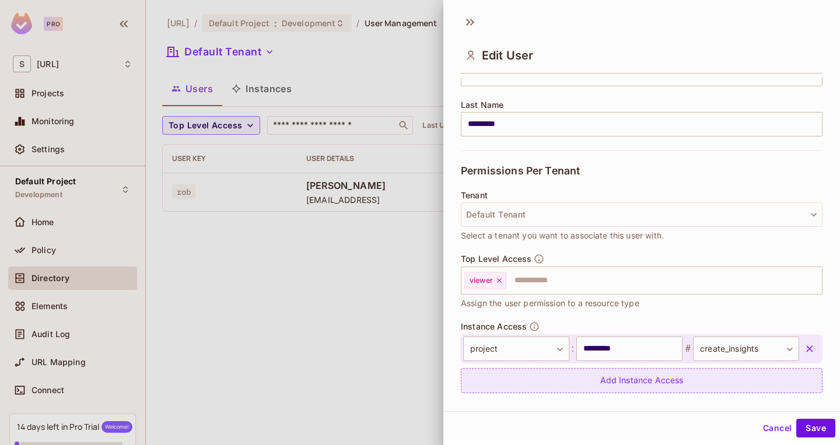
click at [693, 382] on div "Add Instance Access" at bounding box center [642, 380] width 362 height 25
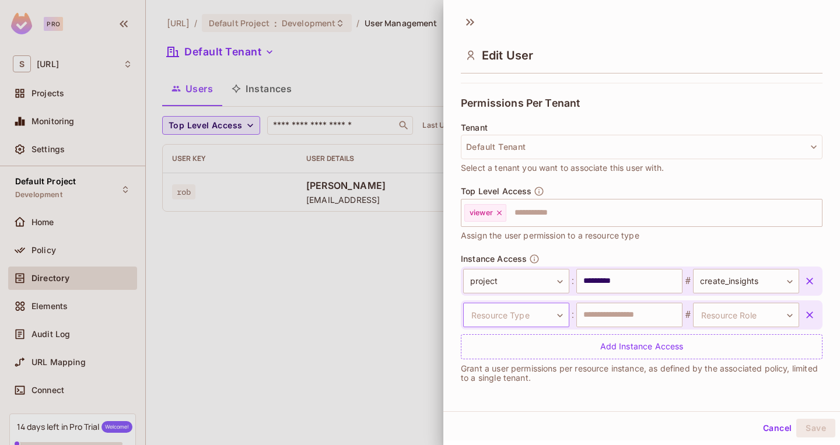
scroll to position [243, 0]
click at [502, 319] on body "**********" at bounding box center [420, 222] width 840 height 445
click at [494, 365] on li "project" at bounding box center [510, 370] width 107 height 21
click at [635, 318] on input "text" at bounding box center [629, 315] width 106 height 25
type input "*********"
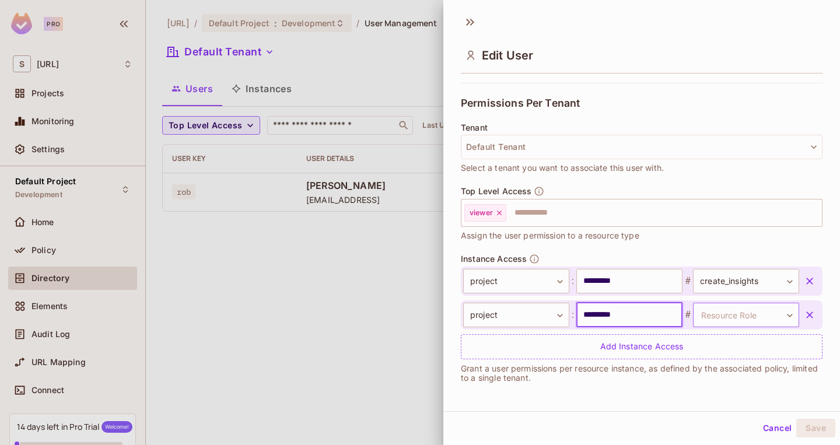
click at [712, 316] on body "**********" at bounding box center [420, 222] width 840 height 445
type input "*****"
click at [729, 316] on body "**********" at bounding box center [420, 222] width 840 height 445
type input "*****"
click at [667, 394] on div at bounding box center [420, 222] width 840 height 445
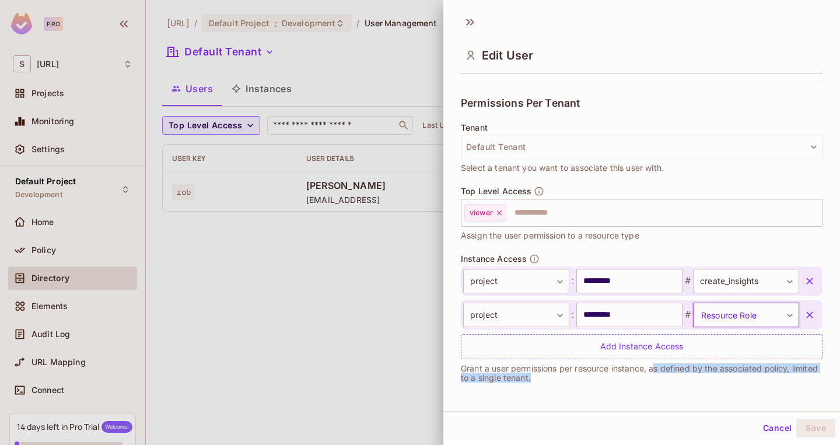
click at [658, 364] on p "Grant a user permissions per resource instance, as defined by the associated po…" at bounding box center [642, 373] width 362 height 19
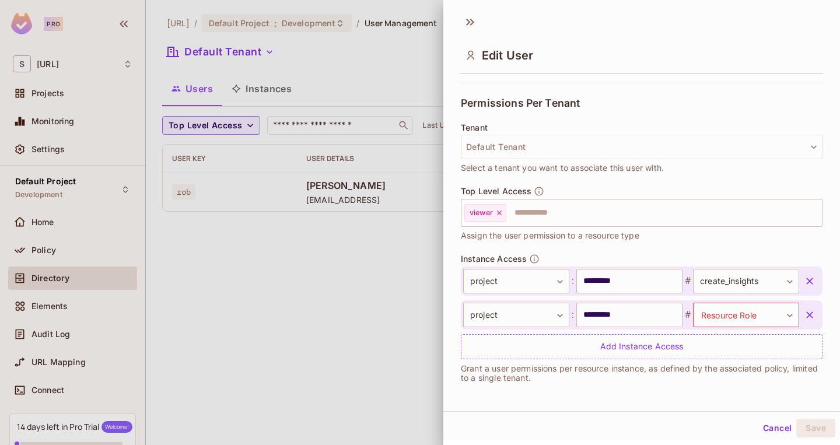
click at [609, 187] on div "Top Level Access viewer ​ Assign the user permission to a resource type" at bounding box center [642, 214] width 362 height 56
click at [810, 311] on icon "button" at bounding box center [810, 315] width 12 height 12
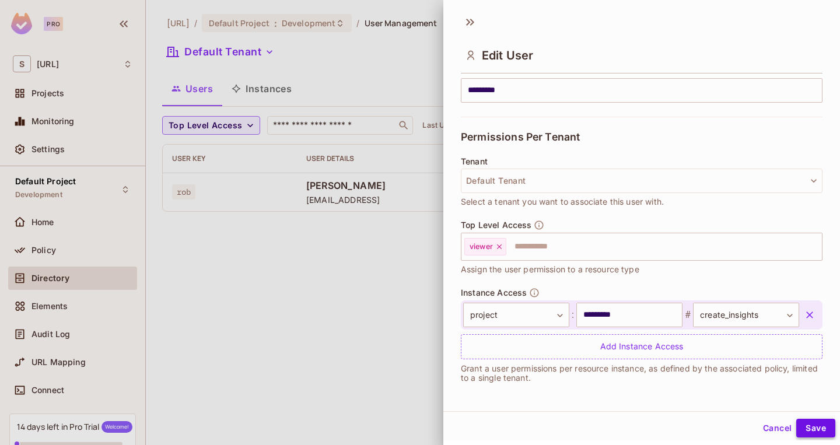
click at [820, 428] on button "Save" at bounding box center [815, 428] width 39 height 19
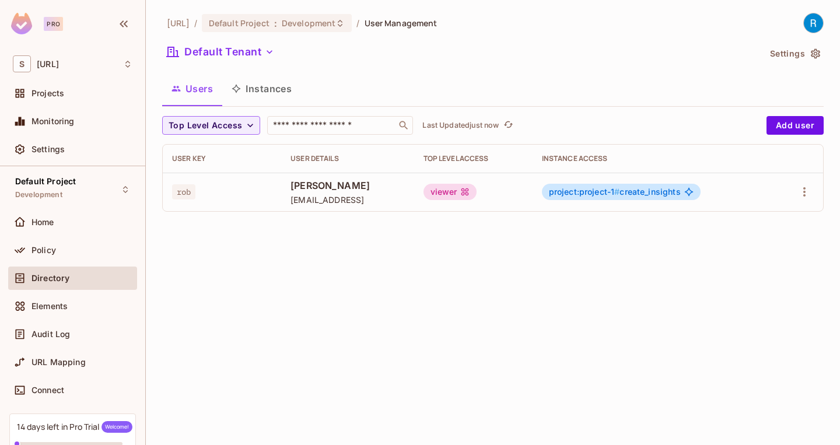
click at [219, 251] on div "[URL] / Default Project : Development / User Management Default Tenant Settings…" at bounding box center [493, 222] width 694 height 445
click at [68, 228] on div "Home" at bounding box center [73, 222] width 120 height 14
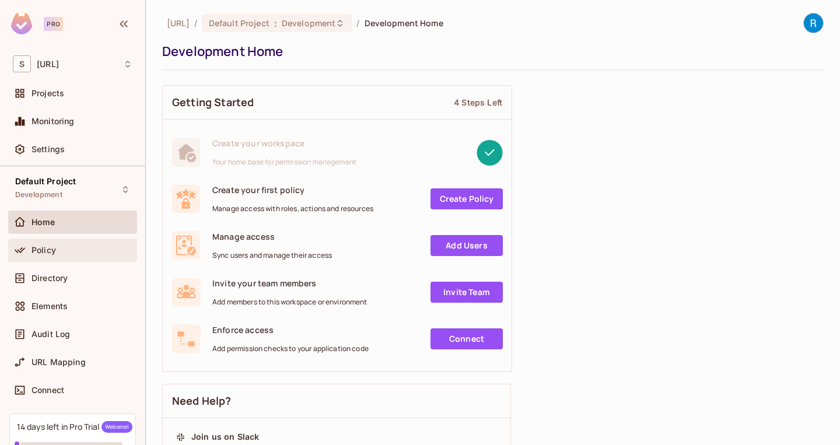
click at [65, 243] on div "Policy" at bounding box center [73, 250] width 120 height 14
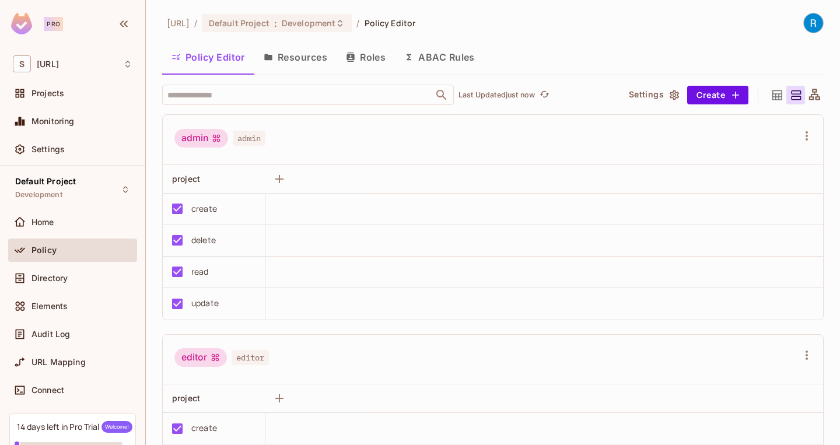
click at [312, 113] on div "​ Last Updated just now Settings Create admin admin project create delete read …" at bounding box center [493, 265] width 662 height 361
click at [301, 61] on button "Resources" at bounding box center [295, 57] width 82 height 29
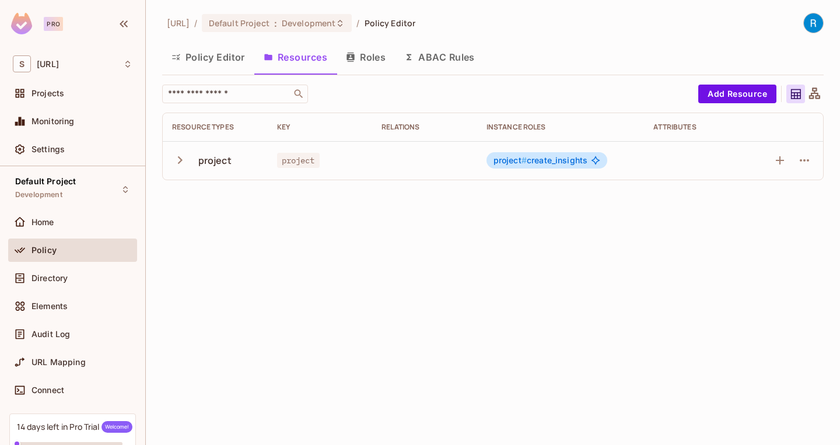
click at [551, 165] on span "project # create_insights" at bounding box center [541, 160] width 94 height 9
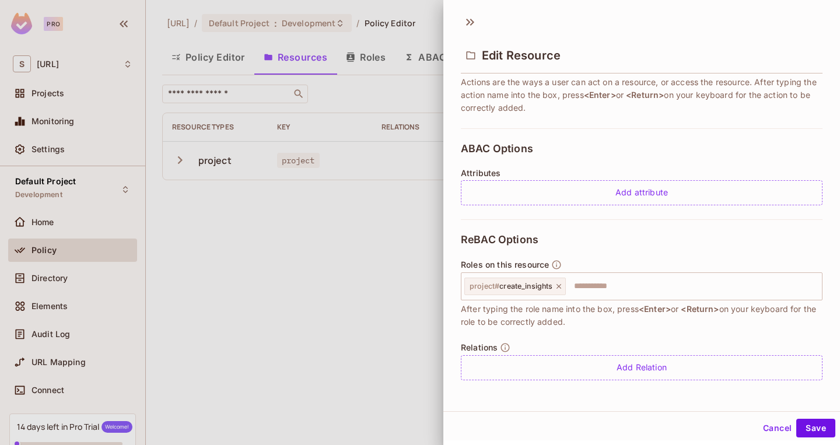
scroll to position [197, 0]
click at [610, 286] on input "text" at bounding box center [692, 286] width 250 height 23
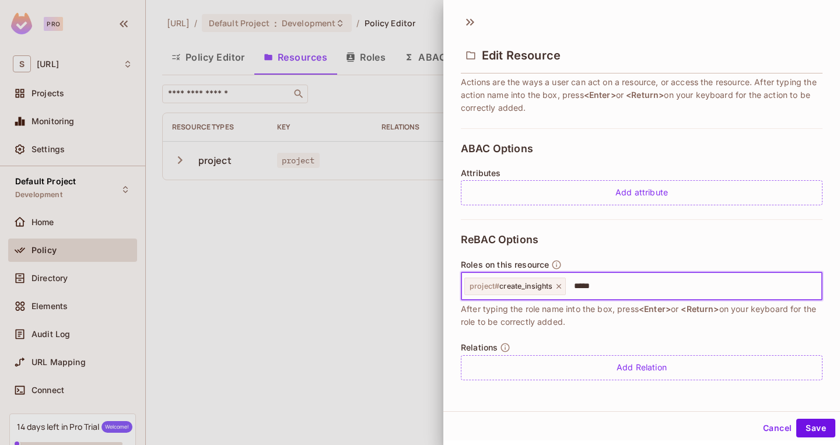
type input "******"
type input "*****"
type input "******"
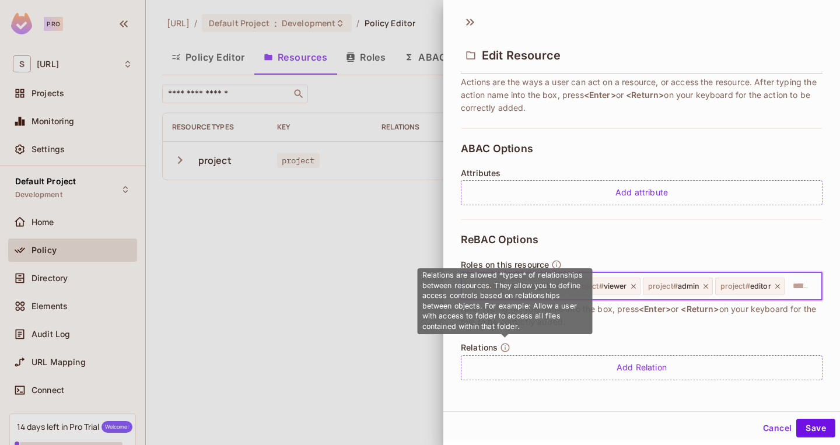
click at [507, 348] on icon "button" at bounding box center [505, 348] width 11 height 11
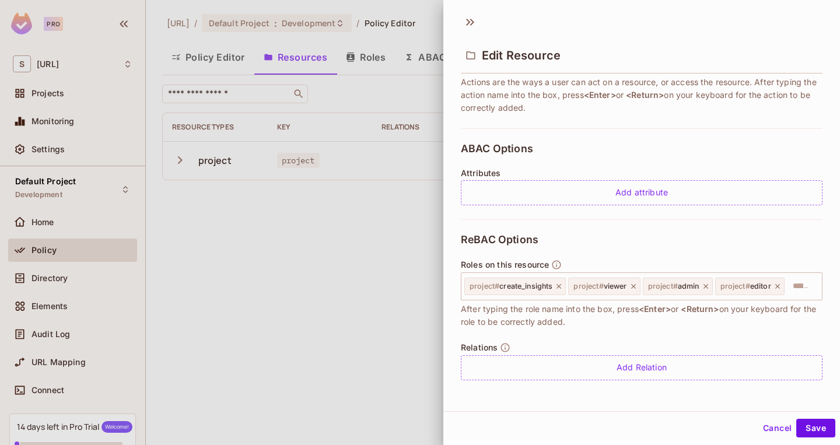
click at [653, 315] on span "After typing the role name into the box, press <Enter> or <Return> on your keyb…" at bounding box center [642, 316] width 362 height 26
click at [812, 425] on button "Save" at bounding box center [815, 428] width 39 height 19
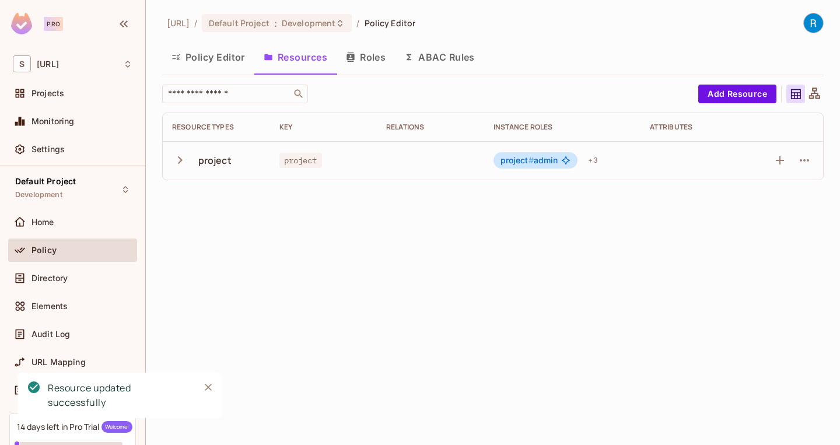
click at [609, 275] on div "[URL] / Default Project : Development / Policy Editor Policy Editor Resources R…" at bounding box center [493, 222] width 694 height 445
click at [593, 159] on div "+ 3" at bounding box center [592, 160] width 19 height 19
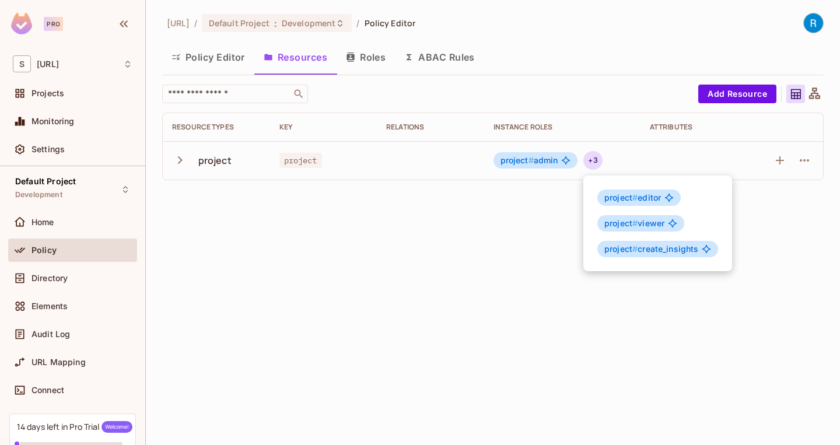
click at [492, 249] on div at bounding box center [420, 222] width 840 height 445
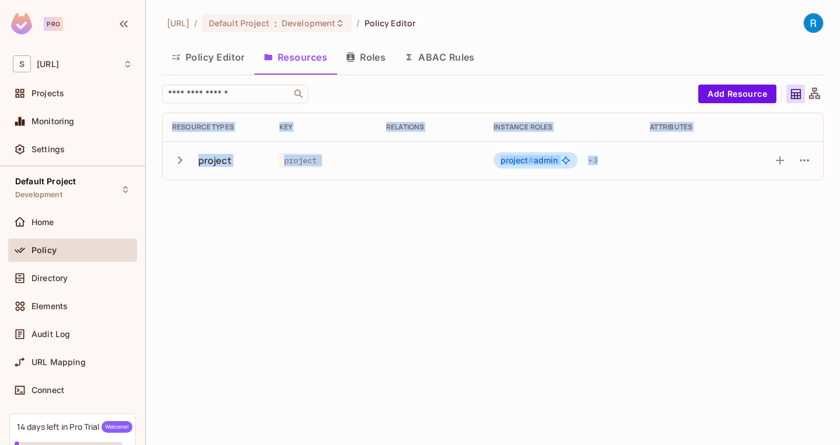
click at [491, 247] on div "[URL] / Default Project : Development / Policy Editor Policy Editor Resources R…" at bounding box center [493, 222] width 694 height 445
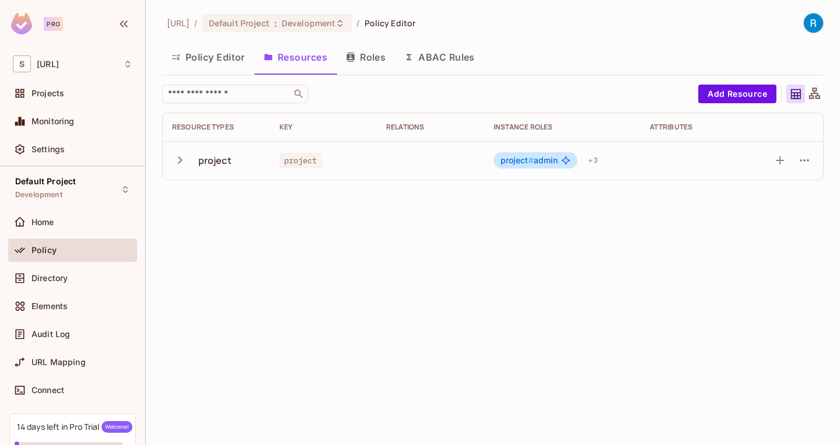
click at [491, 251] on div "[URL] / Default Project : Development / Policy Editor Policy Editor Resources R…" at bounding box center [493, 222] width 694 height 445
